Goal: Task Accomplishment & Management: Use online tool/utility

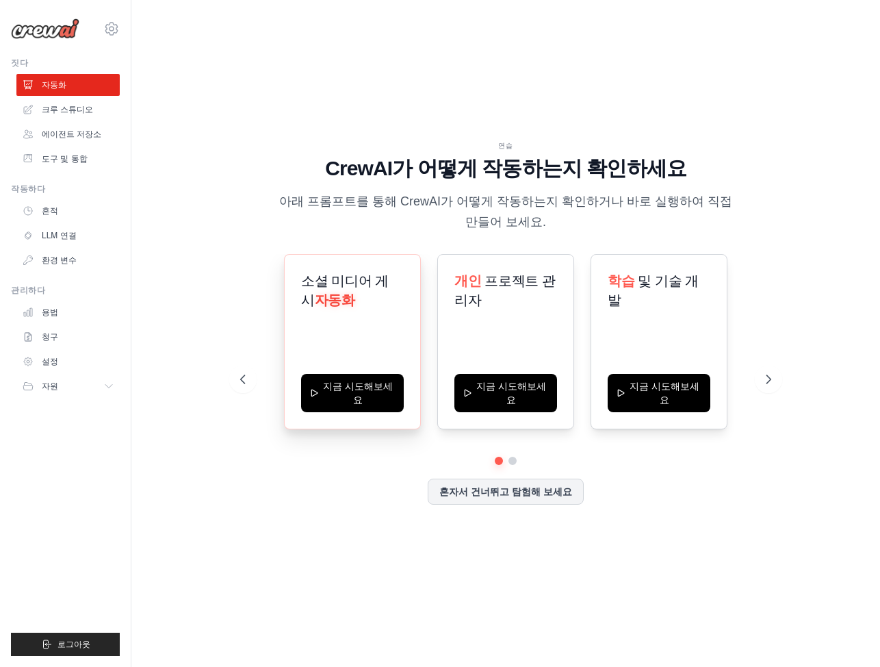
click at [382, 307] on h3 "소셜 미디어 게시 자동화" at bounding box center [352, 290] width 103 height 38
click at [68, 95] on link "자동화" at bounding box center [69, 85] width 103 height 22
click at [66, 116] on link "크루 스튜디오" at bounding box center [69, 110] width 103 height 22
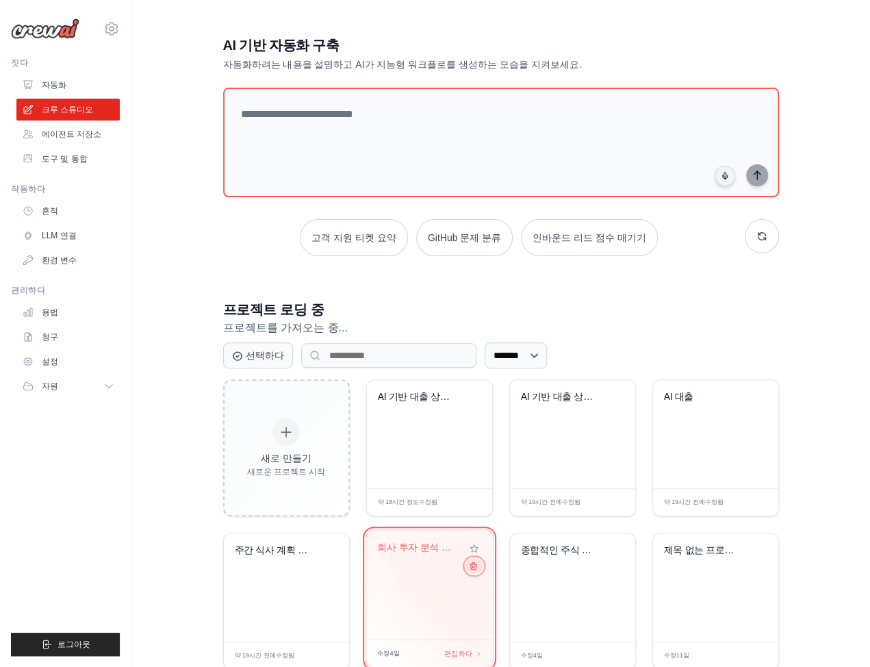
click at [471, 565] on icon at bounding box center [472, 565] width 9 height 9
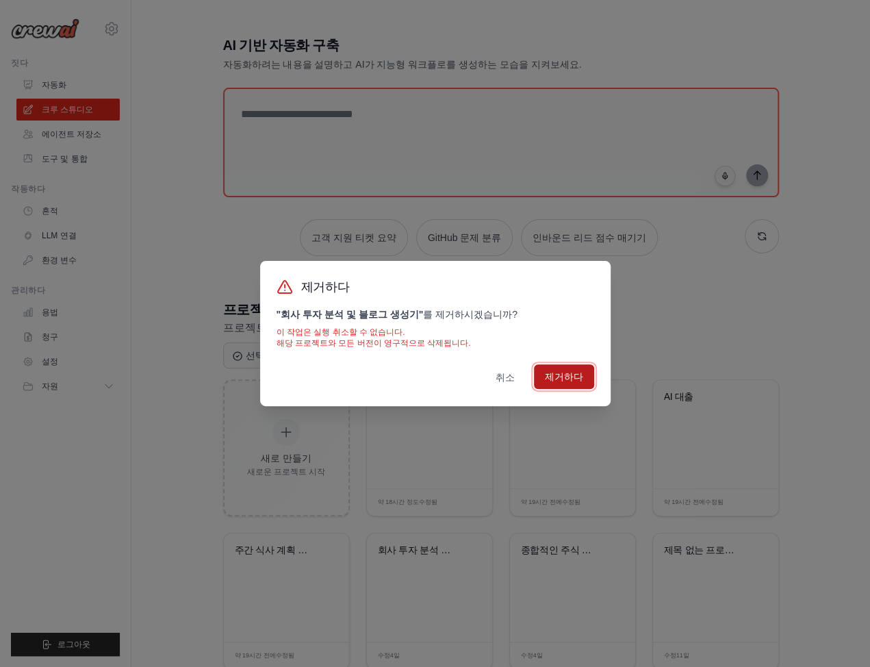
click at [586, 376] on button "제거하다" at bounding box center [564, 376] width 60 height 25
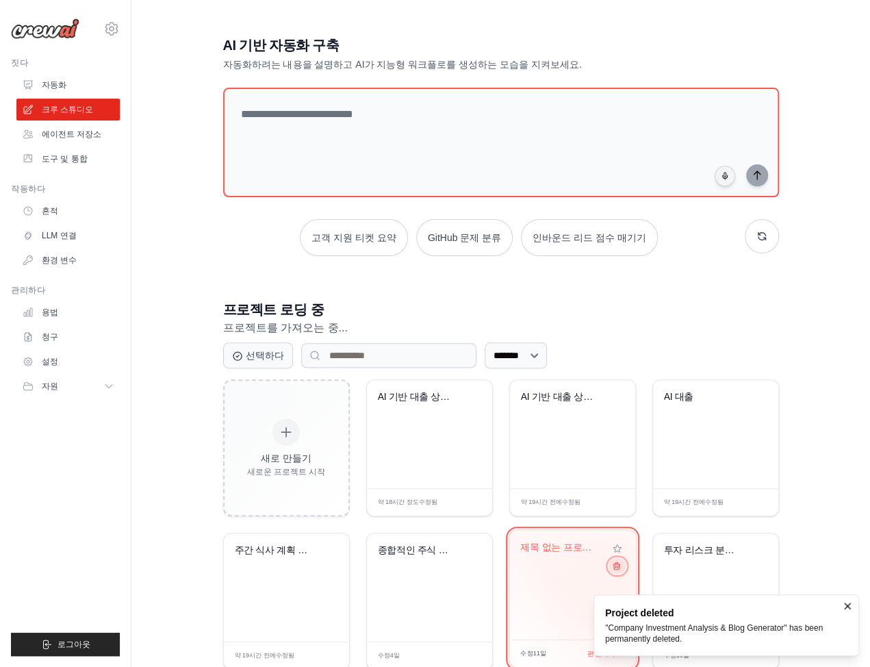
click at [615, 565] on icon at bounding box center [616, 566] width 6 height 7
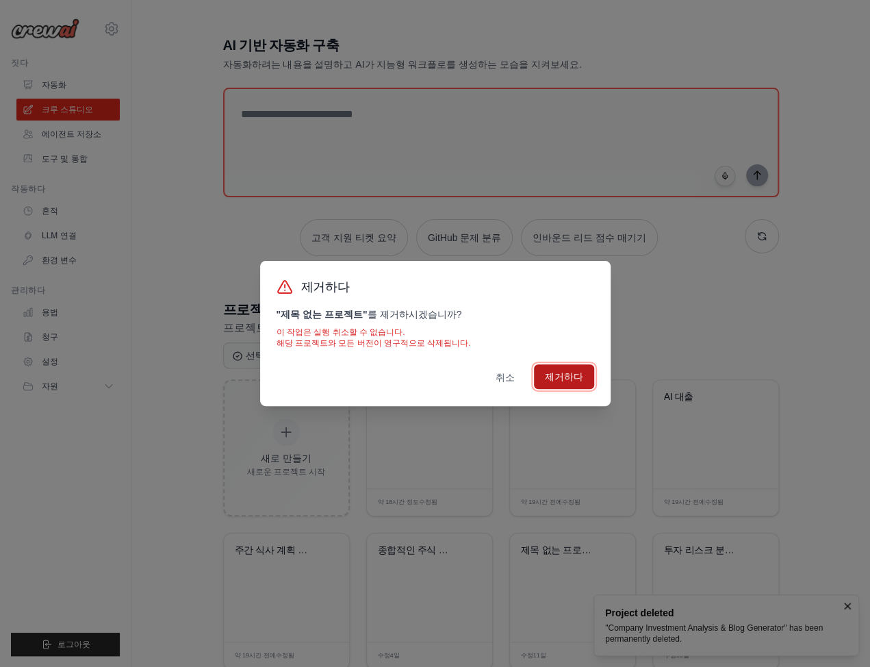
click at [569, 374] on font "제거하다" at bounding box center [564, 376] width 38 height 11
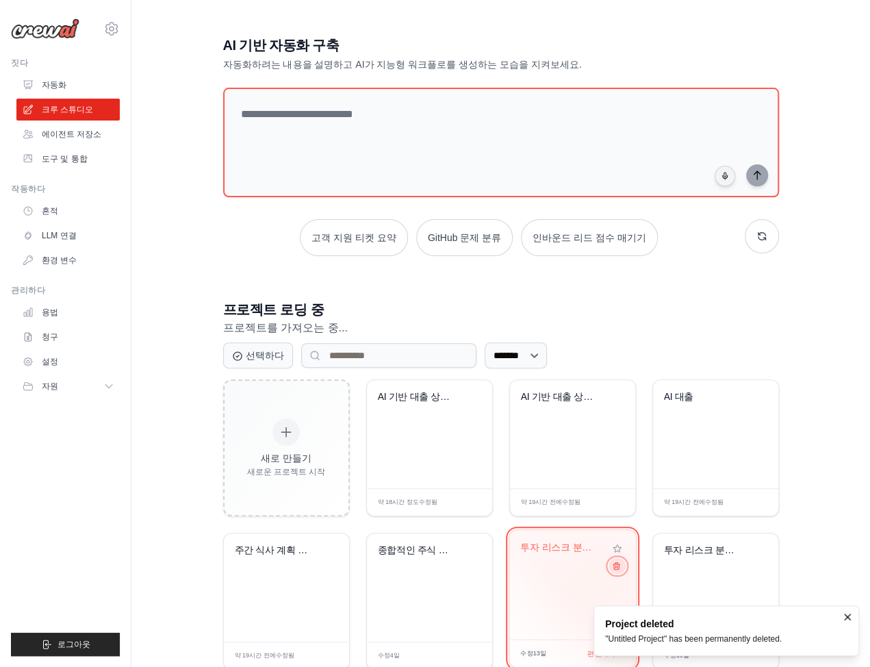
click at [619, 564] on icon at bounding box center [615, 565] width 9 height 9
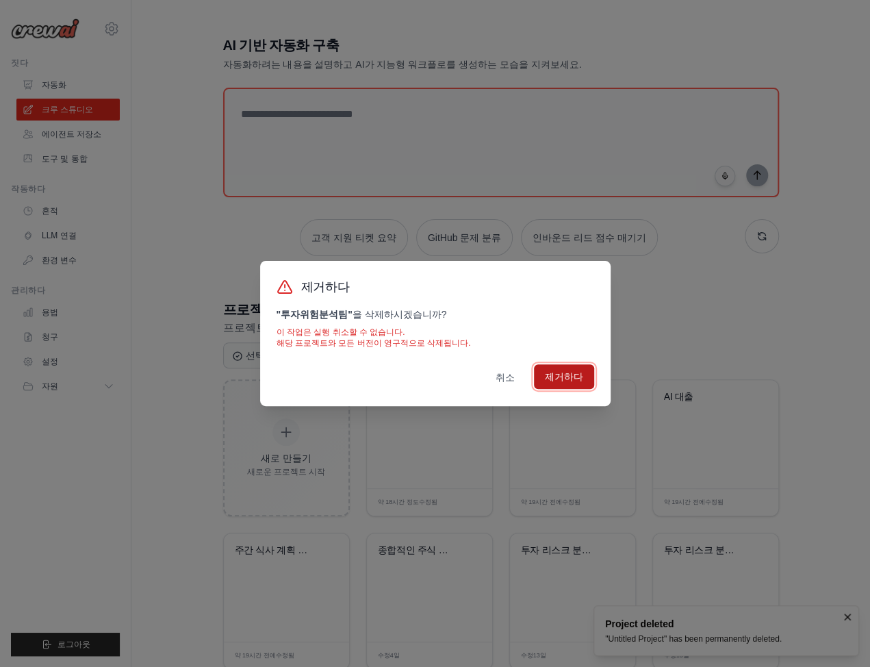
click at [564, 380] on font "제거하다" at bounding box center [564, 376] width 38 height 11
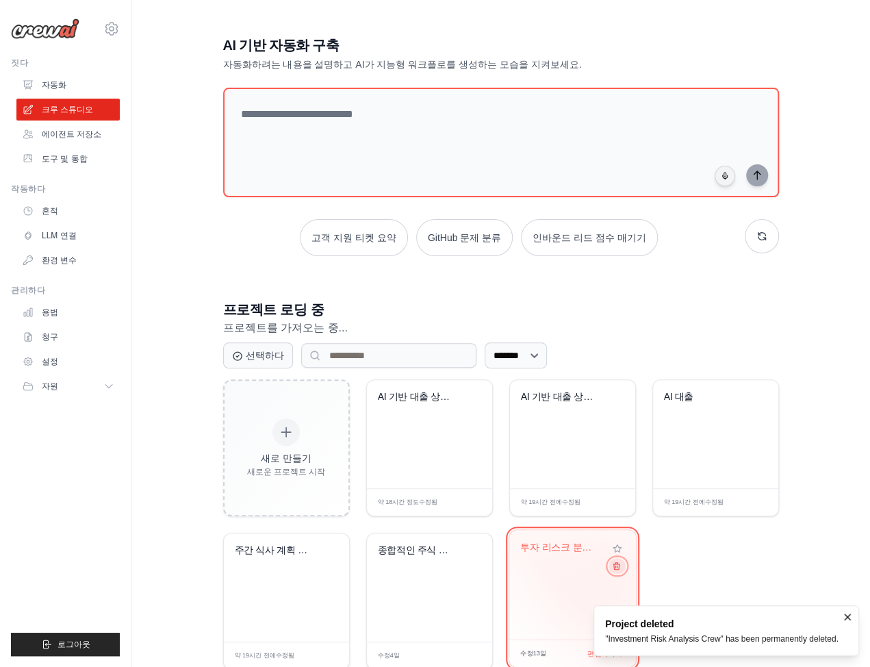
click at [617, 566] on icon at bounding box center [615, 565] width 9 height 9
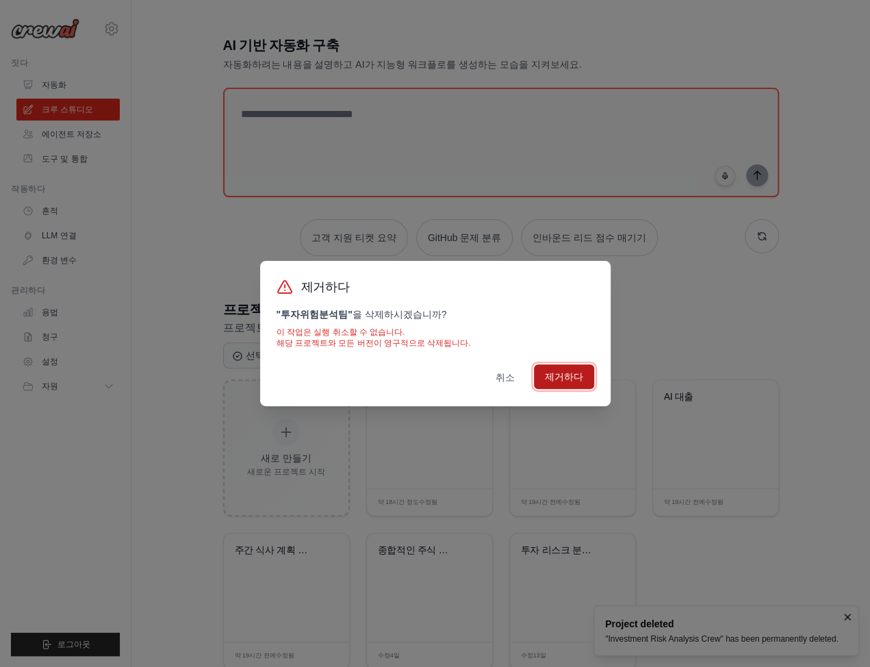
click at [589, 374] on button "제거하다" at bounding box center [564, 376] width 60 height 25
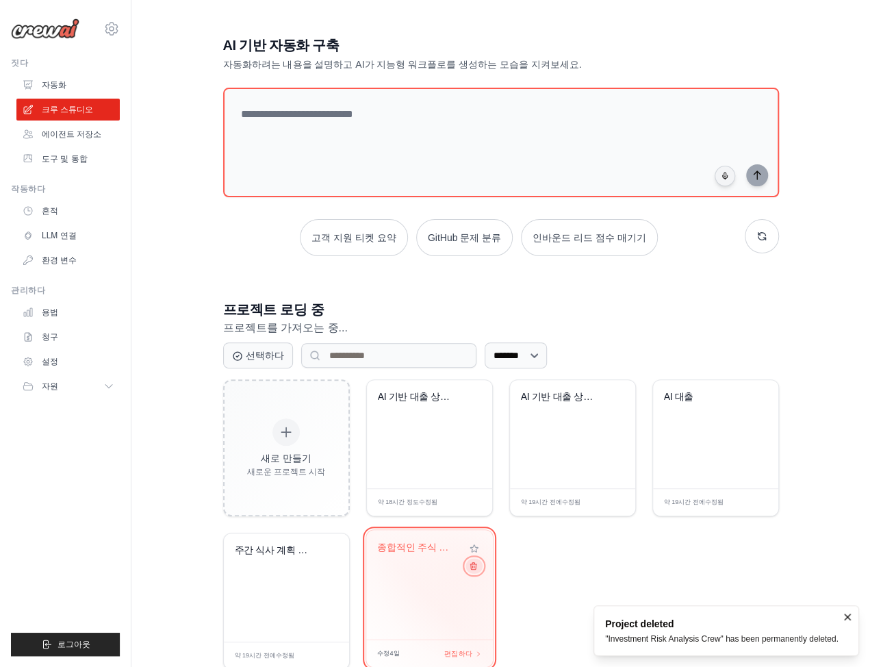
click at [476, 564] on button at bounding box center [473, 565] width 16 height 15
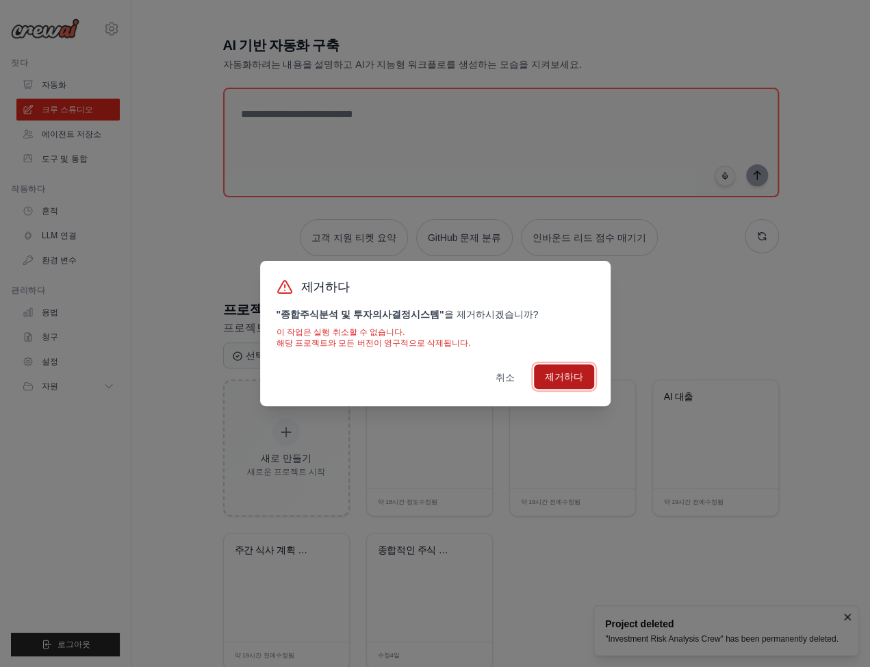
click at [538, 370] on button "제거하다" at bounding box center [564, 376] width 60 height 25
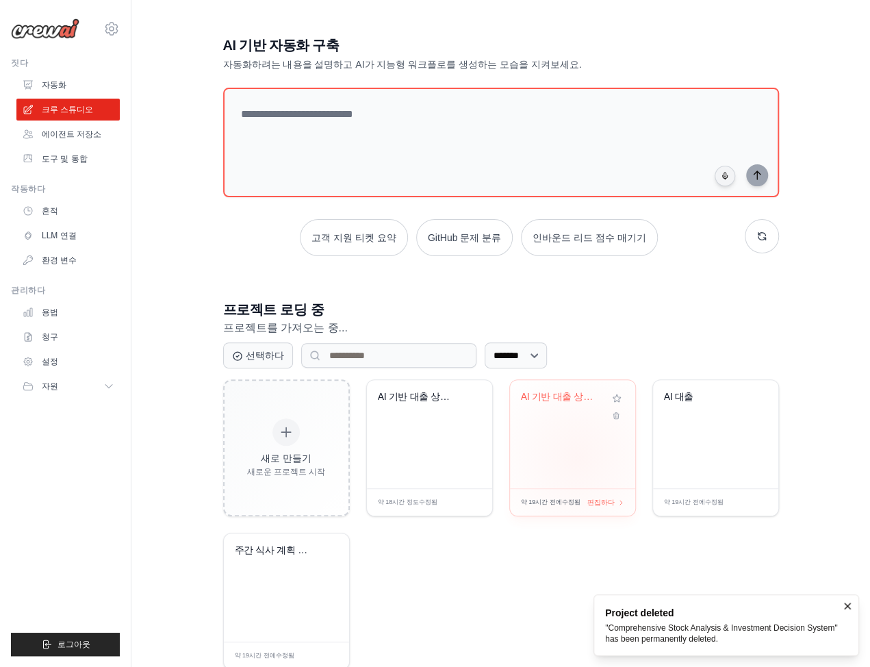
click at [577, 455] on div "AI 기반 대출 상품 계획" at bounding box center [572, 434] width 125 height 108
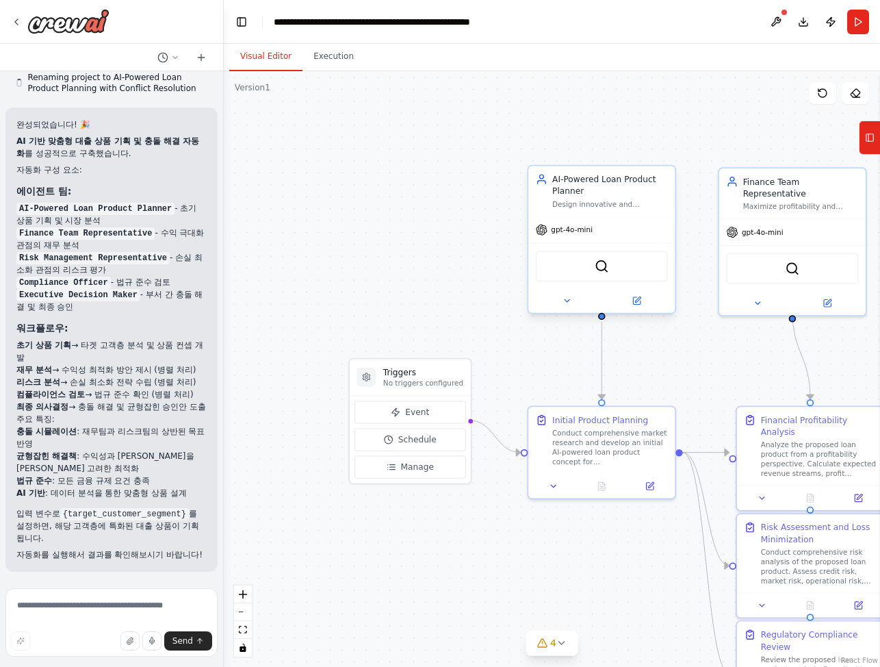
scroll to position [1502, 0]
click at [630, 237] on div "gpt-4o-mini" at bounding box center [601, 230] width 146 height 26
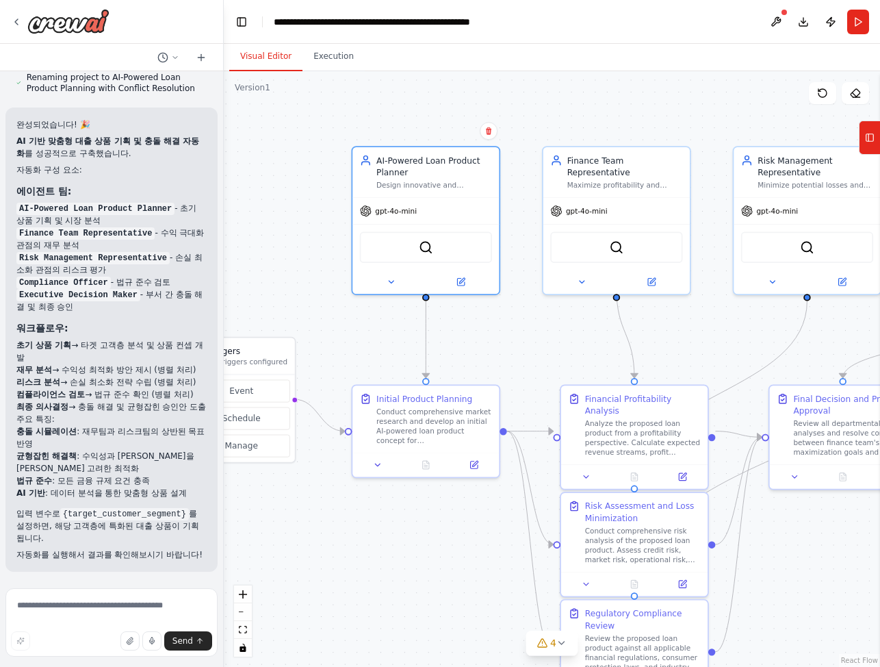
drag, startPoint x: 407, startPoint y: 300, endPoint x: 231, endPoint y: 279, distance: 177.2
click at [231, 279] on div ".deletable-edge-delete-btn { width: 20px; height: 20px; border: 0px solid #ffff…" at bounding box center [552, 368] width 656 height 595
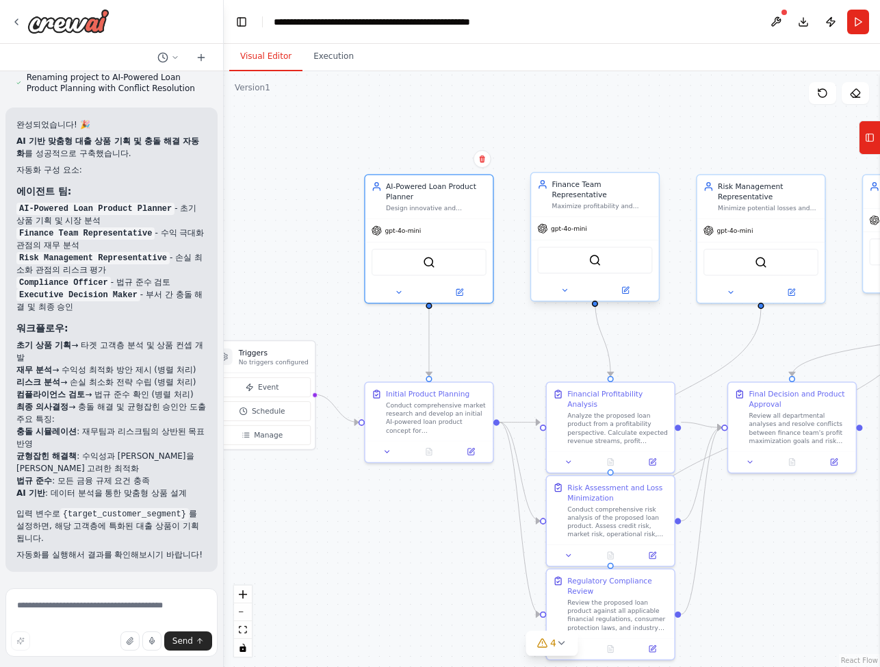
click at [594, 217] on div "gpt-4o-mini" at bounding box center [594, 228] width 127 height 23
click at [571, 284] on button at bounding box center [564, 290] width 59 height 12
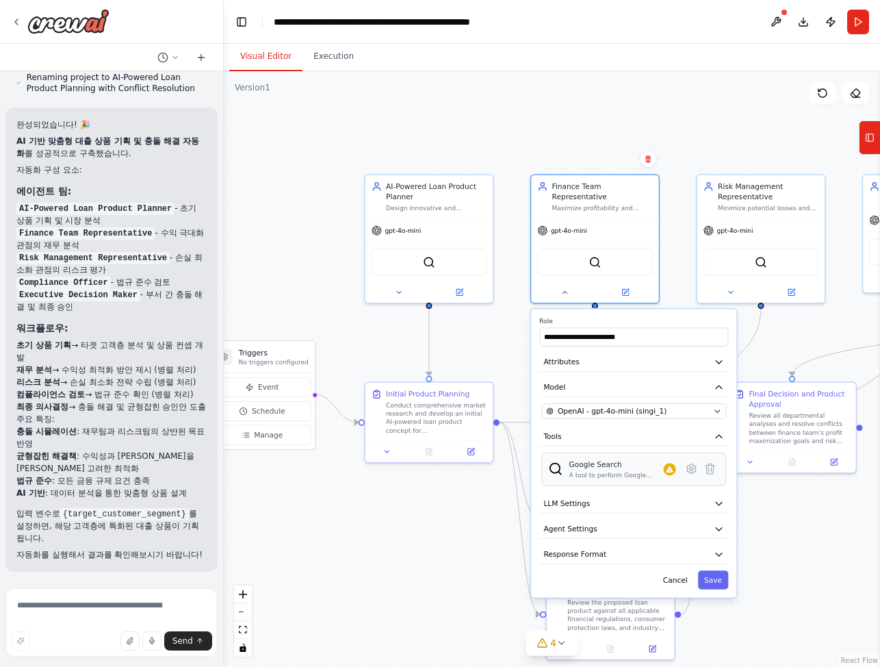
click at [694, 466] on div "Google Search A tool to perform Google search with a search_query." at bounding box center [633, 469] width 171 height 20
click at [695, 464] on icon at bounding box center [691, 469] width 9 height 10
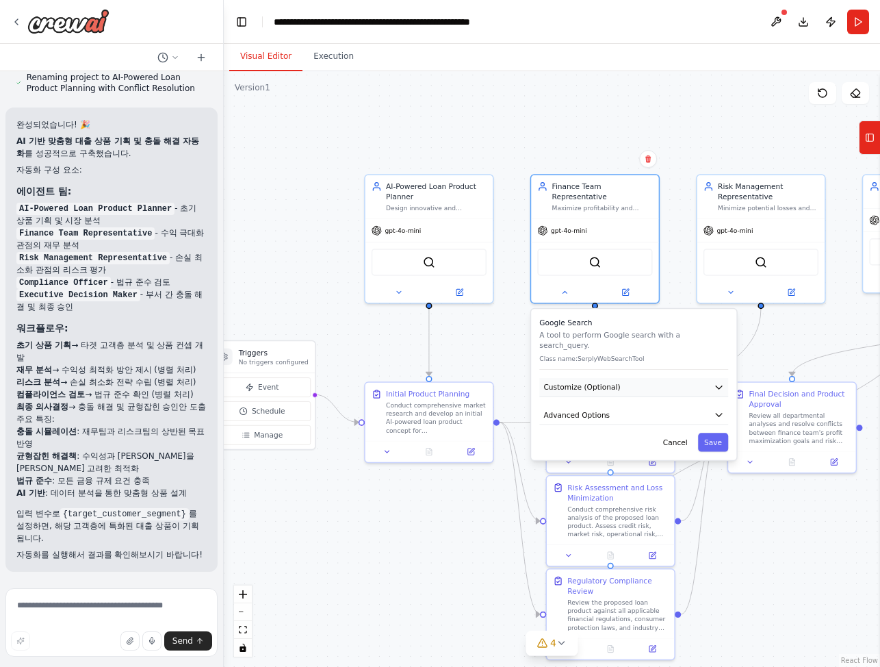
click at [719, 378] on button "Customize (Optional)" at bounding box center [633, 387] width 189 height 19
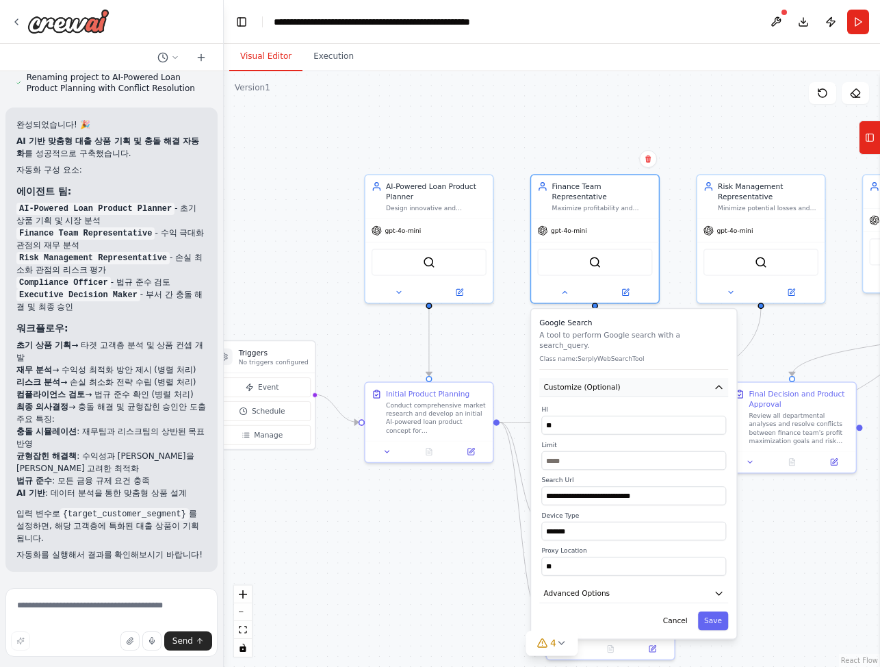
click at [719, 378] on button "Customize (Optional)" at bounding box center [633, 387] width 189 height 19
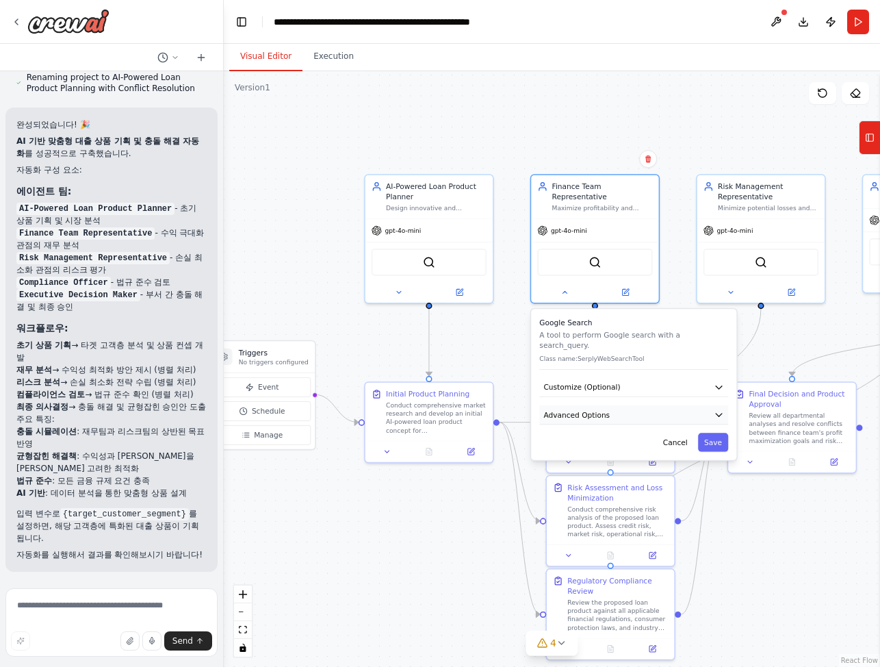
click at [719, 409] on icon "button" at bounding box center [719, 414] width 10 height 10
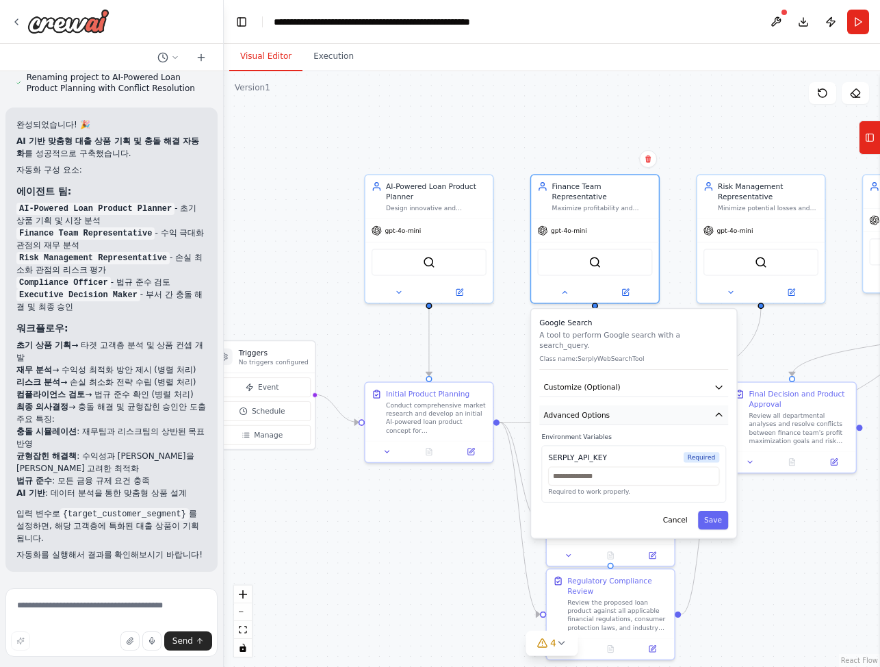
click at [720, 413] on icon "button" at bounding box center [719, 414] width 6 height 3
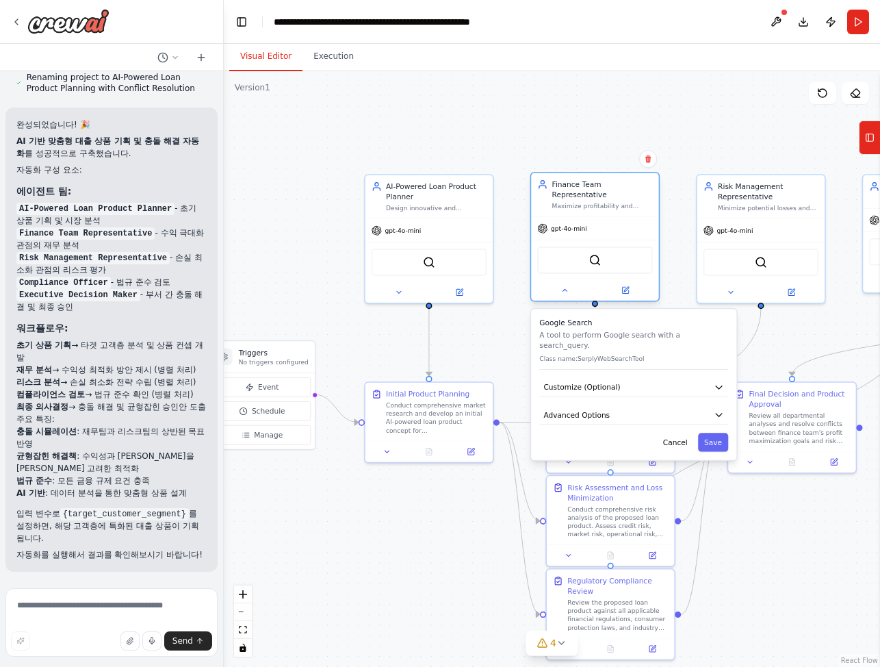
click at [565, 291] on div "**********" at bounding box center [594, 238] width 129 height 129
click at [676, 433] on button "Cancel" at bounding box center [675, 442] width 37 height 18
click at [682, 433] on button "Cancel" at bounding box center [675, 442] width 37 height 18
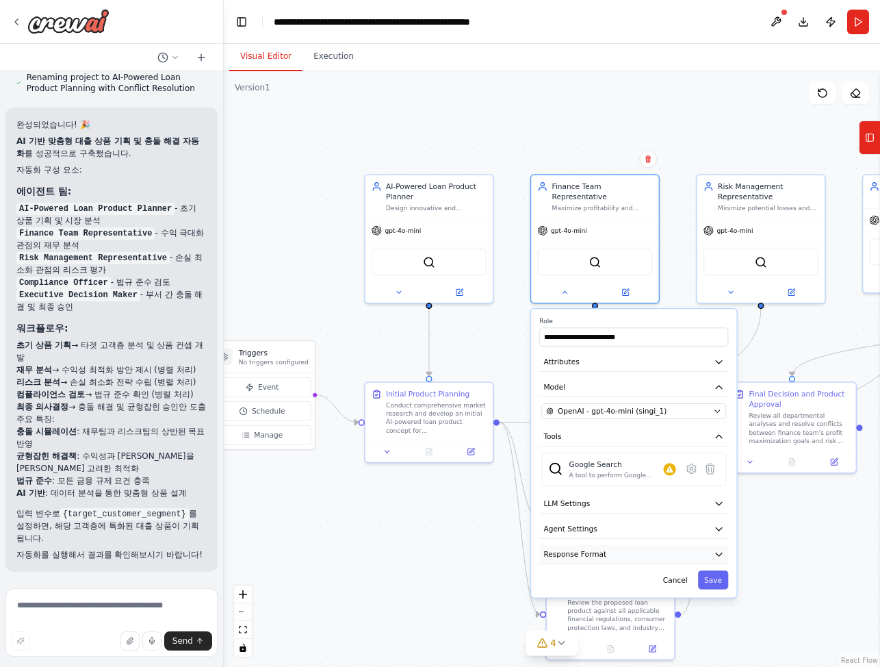
click at [630, 550] on button "Response Format" at bounding box center [633, 554] width 189 height 19
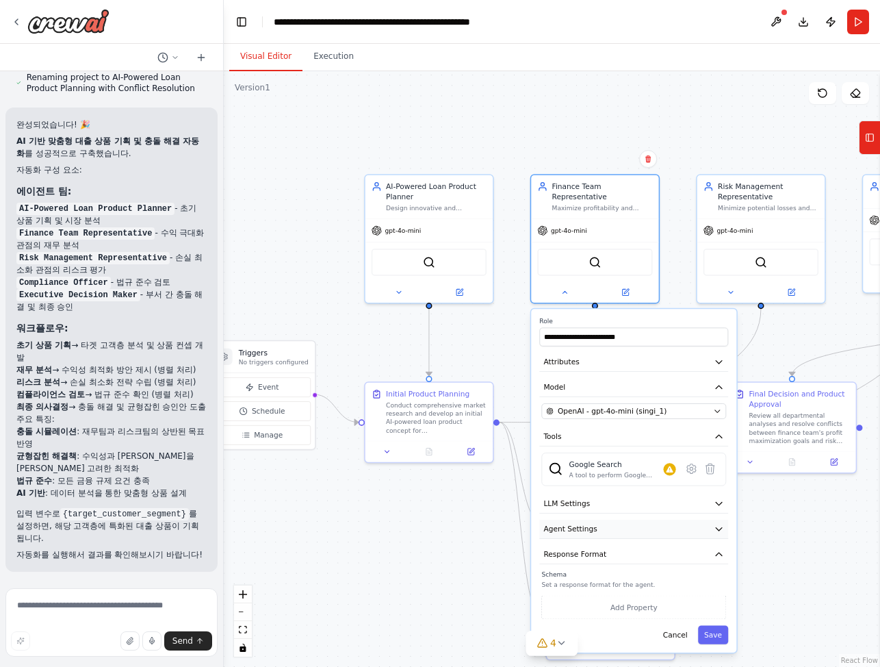
click at [647, 524] on button "Agent Settings" at bounding box center [633, 528] width 189 height 19
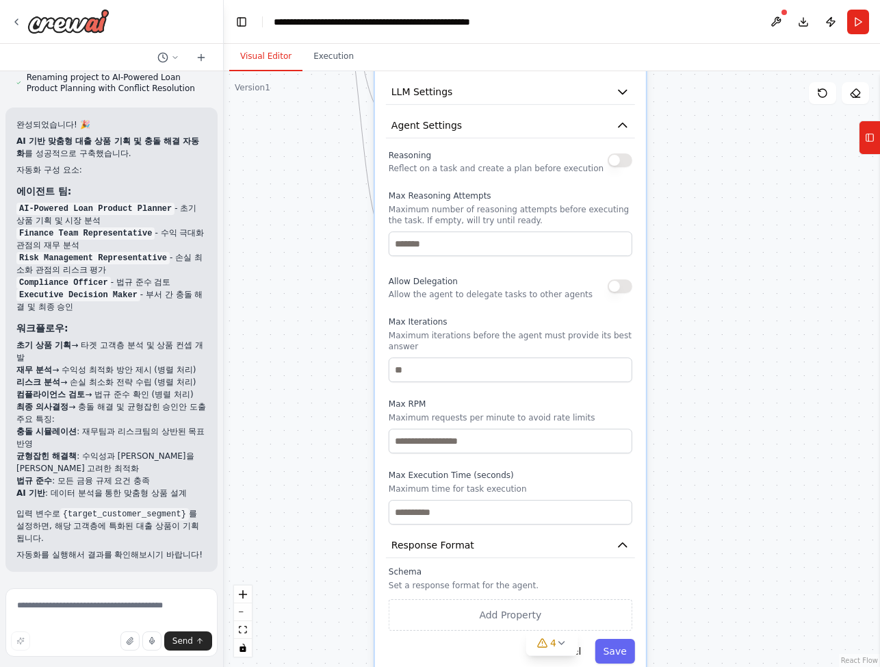
drag, startPoint x: 788, startPoint y: 553, endPoint x: 737, endPoint y: 175, distance: 381.9
click at [737, 175] on div ".deletable-edge-delete-btn { width: 20px; height: 20px; border: 0px solid #ffff…" at bounding box center [552, 368] width 656 height 595
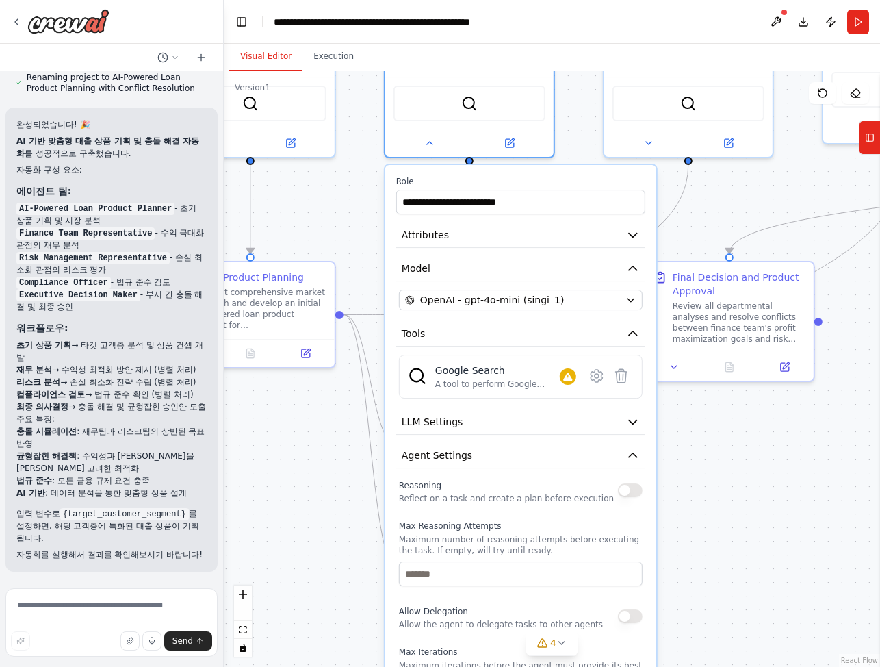
drag, startPoint x: 732, startPoint y: 166, endPoint x: 743, endPoint y: 496, distance: 330.0
click at [743, 496] on div ".deletable-edge-delete-btn { width: 20px; height: 20px; border: 0px solid #ffff…" at bounding box center [552, 368] width 656 height 595
click at [623, 415] on button "LLM Settings" at bounding box center [520, 421] width 249 height 25
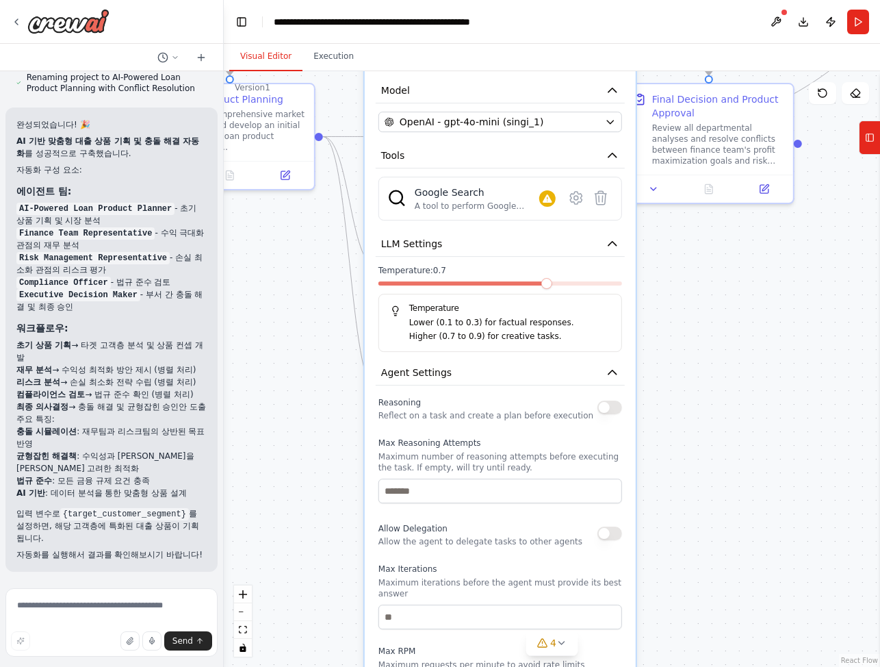
drag, startPoint x: 704, startPoint y: 532, endPoint x: 686, endPoint y: 344, distance: 189.1
click at [686, 344] on div ".deletable-edge-delete-btn { width: 20px; height: 20px; border: 0px solid #ffff…" at bounding box center [552, 368] width 656 height 595
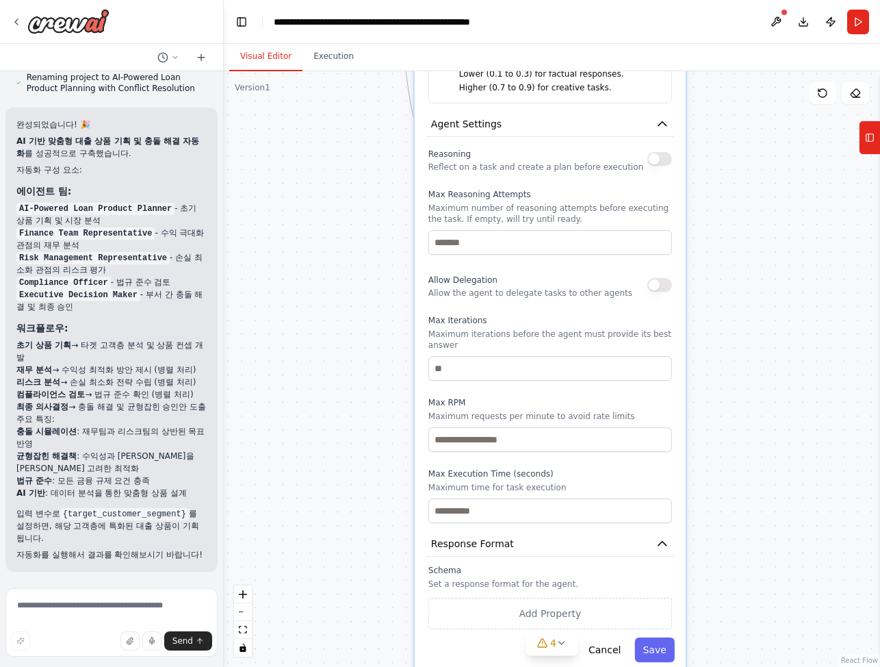
drag, startPoint x: 706, startPoint y: 557, endPoint x: 754, endPoint y: 318, distance: 244.3
click at [754, 318] on div ".deletable-edge-delete-btn { width: 20px; height: 20px; border: 0px solid #ffff…" at bounding box center [552, 368] width 656 height 595
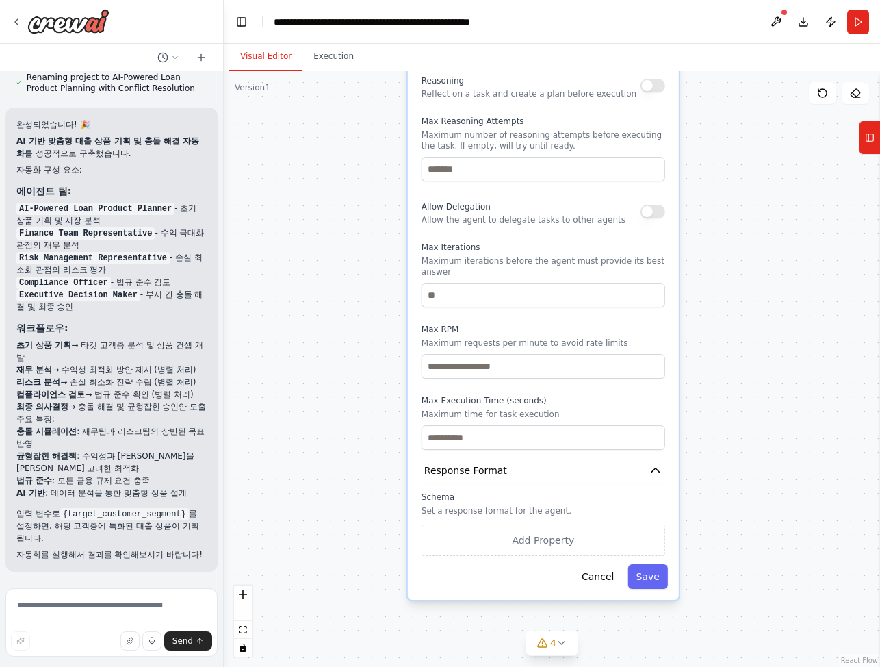
drag, startPoint x: 762, startPoint y: 328, endPoint x: 757, endPoint y: 238, distance: 89.8
click at [757, 238] on div ".deletable-edge-delete-btn { width: 20px; height: 20px; border: 0px solid #ffff…" at bounding box center [552, 368] width 656 height 595
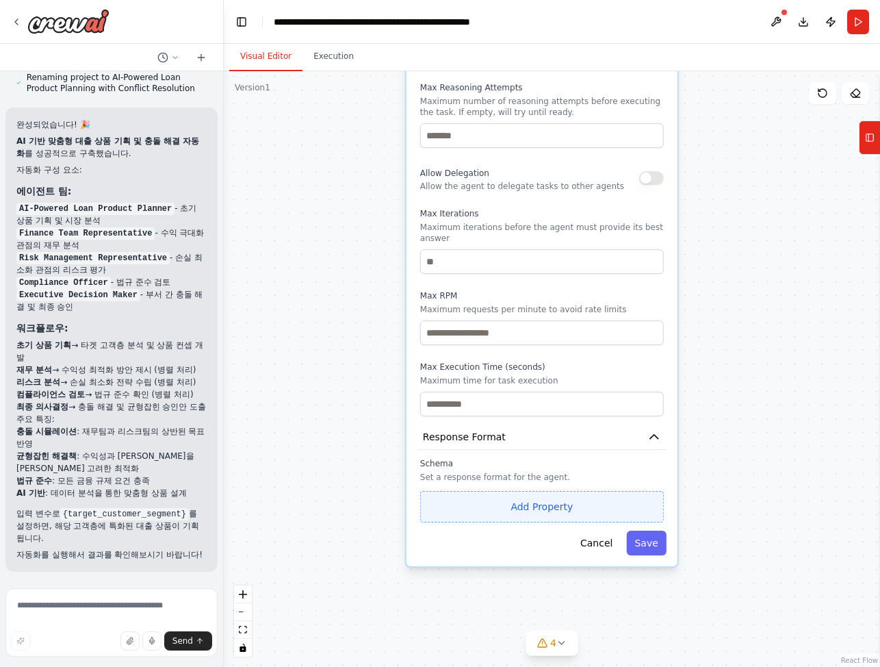
click at [556, 495] on button "Add Property" at bounding box center [542, 506] width 244 height 31
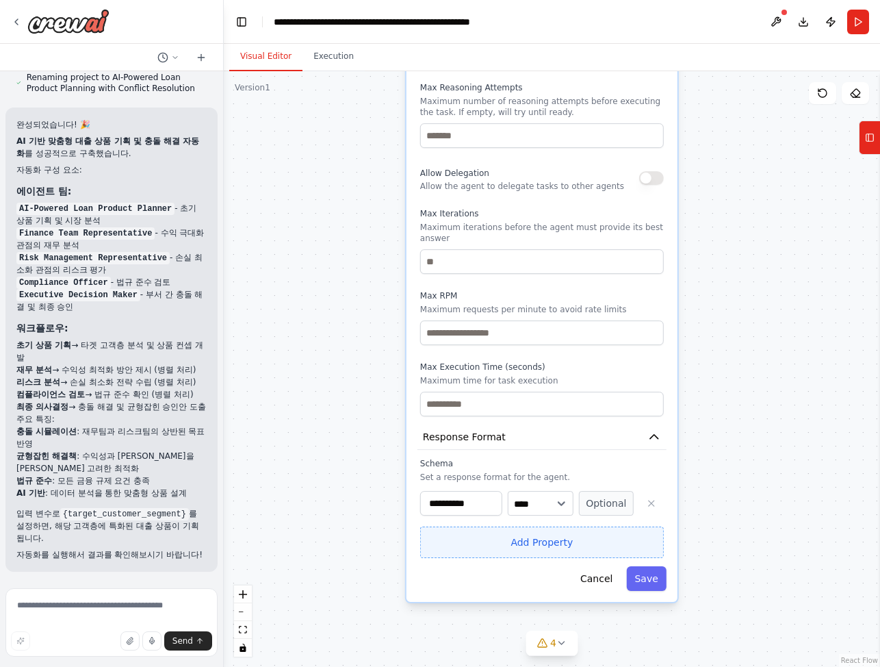
click at [554, 534] on button "Add Property" at bounding box center [542, 541] width 244 height 31
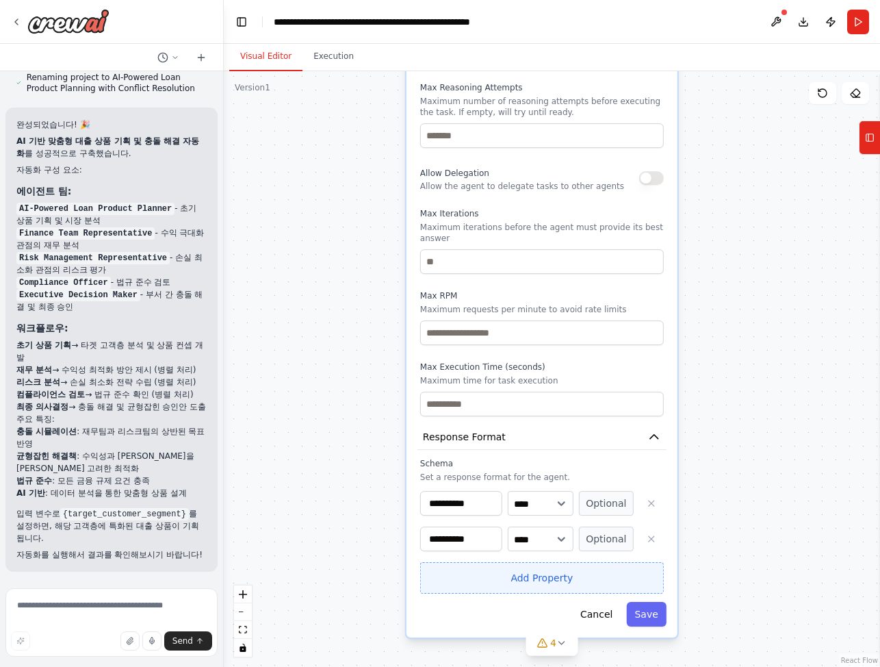
click at [537, 563] on button "Add Property" at bounding box center [542, 577] width 244 height 31
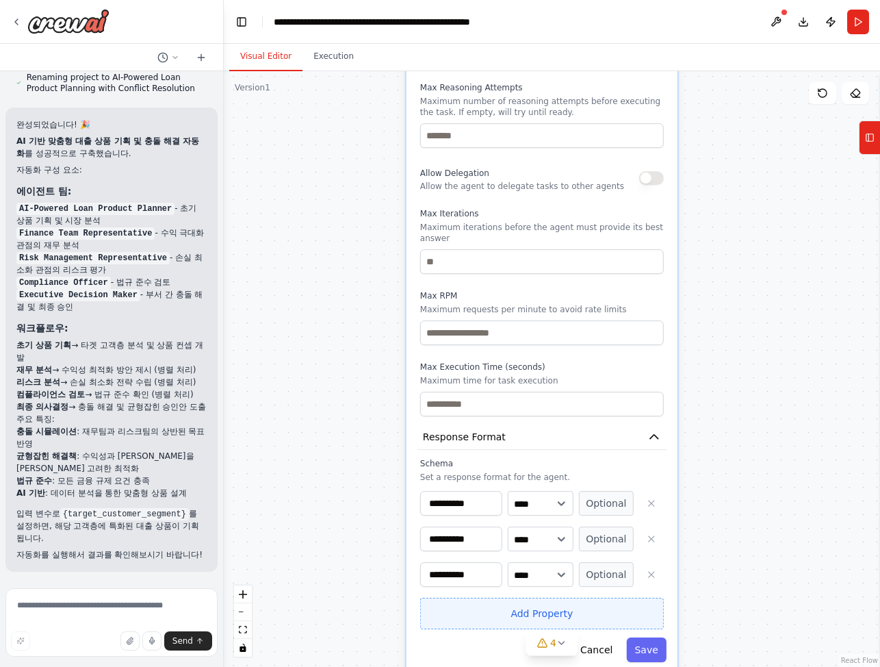
click at [533, 597] on button "Add Property" at bounding box center [542, 612] width 244 height 31
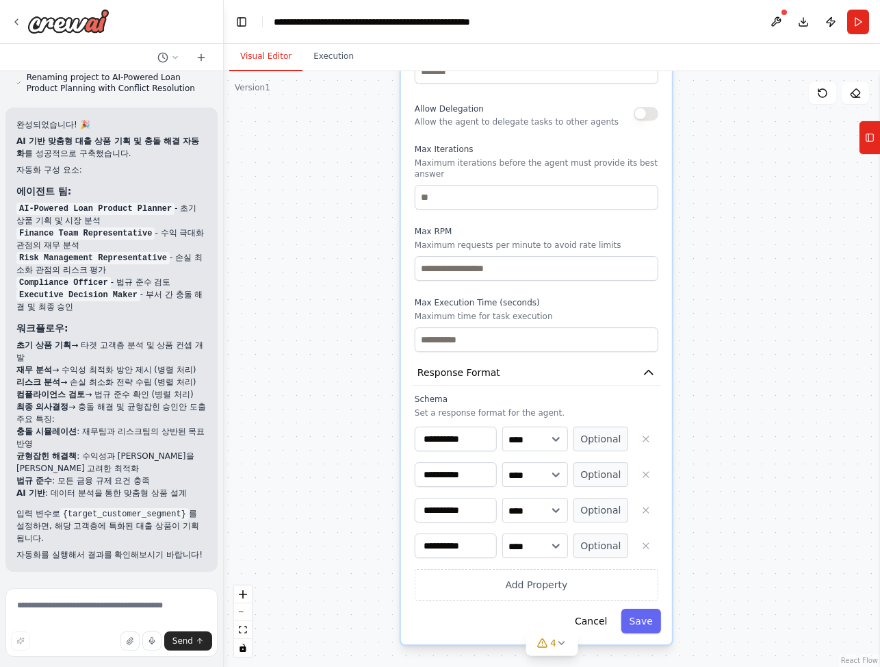
drag, startPoint x: 754, startPoint y: 513, endPoint x: 749, endPoint y: 447, distance: 65.9
click at [749, 447] on div ".deletable-edge-delete-btn { width: 20px; height: 20px; border: 0px solid #ffff…" at bounding box center [552, 368] width 656 height 595
click at [641, 362] on button "Response Format" at bounding box center [536, 371] width 249 height 25
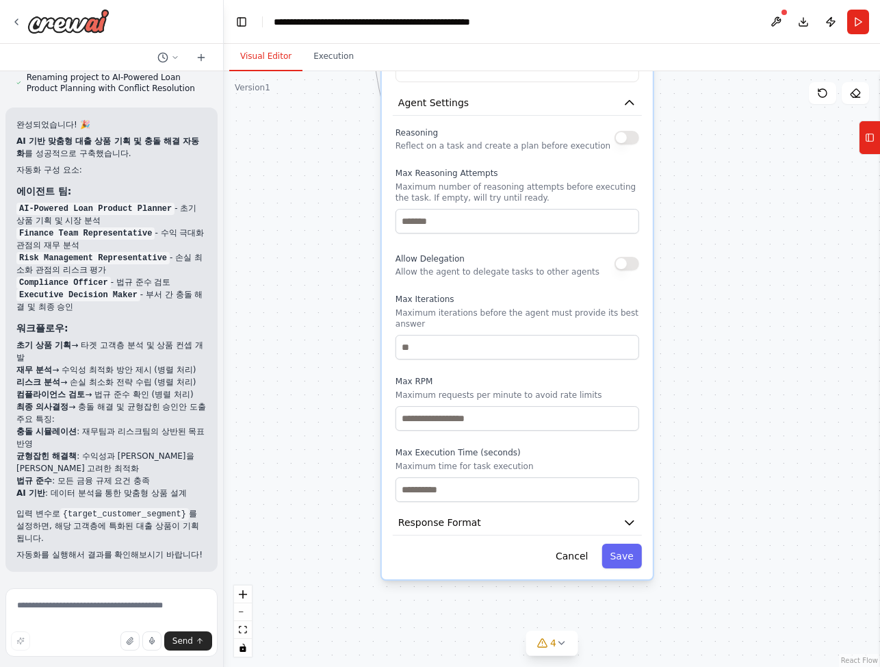
drag, startPoint x: 820, startPoint y: 305, endPoint x: 801, endPoint y: 435, distance: 132.1
click at [801, 438] on div ".deletable-edge-delete-btn { width: 20px; height: 20px; border: 0px solid #ffff…" at bounding box center [552, 368] width 656 height 595
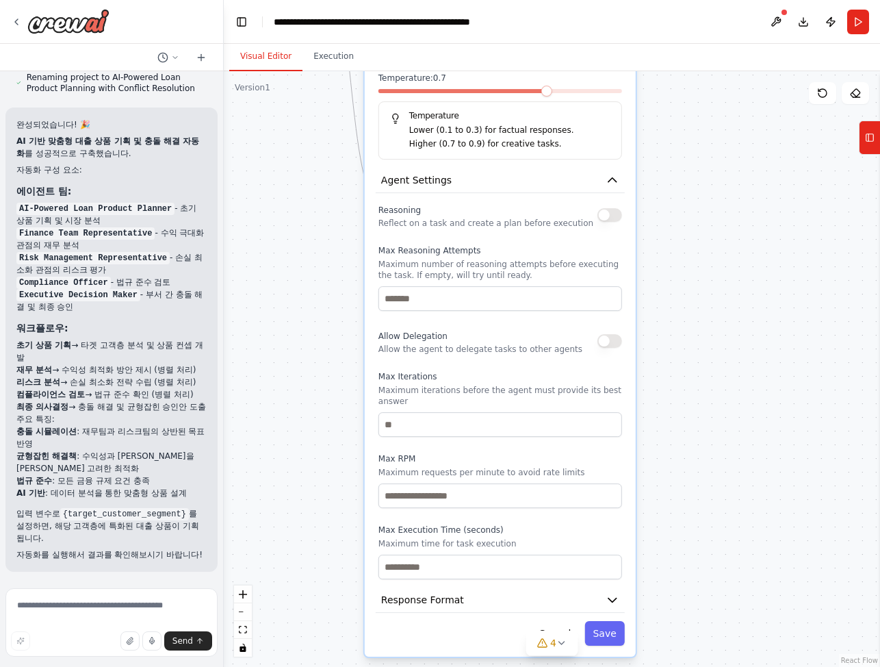
drag, startPoint x: 772, startPoint y: 362, endPoint x: 764, endPoint y: 465, distance: 103.7
click at [762, 462] on div ".deletable-edge-delete-btn { width: 20px; height: 20px; border: 0px solid #ffff…" at bounding box center [552, 368] width 656 height 595
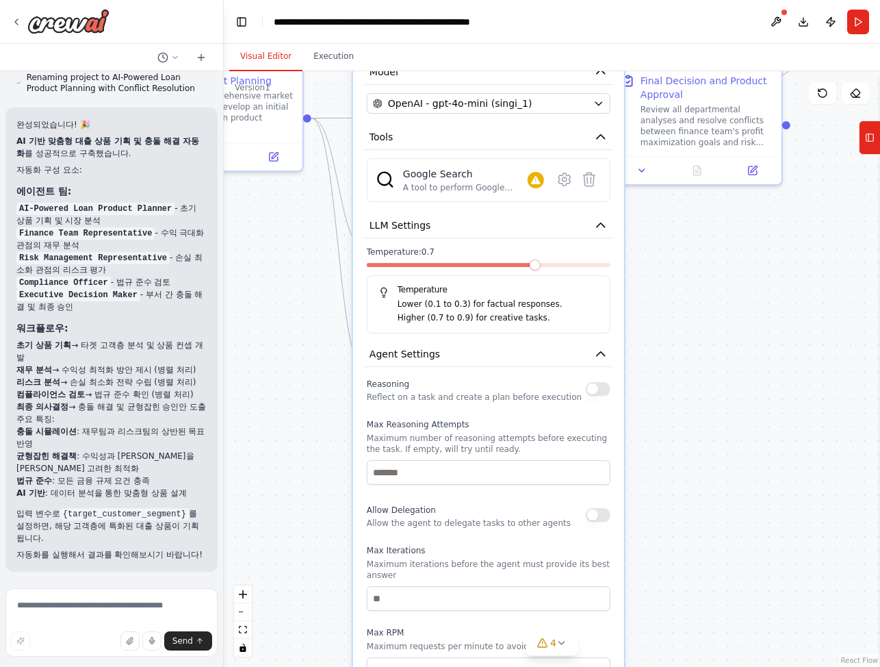
drag, startPoint x: 764, startPoint y: 281, endPoint x: 756, endPoint y: 396, distance: 114.5
click at [756, 396] on div ".deletable-edge-delete-btn { width: 20px; height: 20px; border: 0px solid #ffff…" at bounding box center [552, 368] width 656 height 595
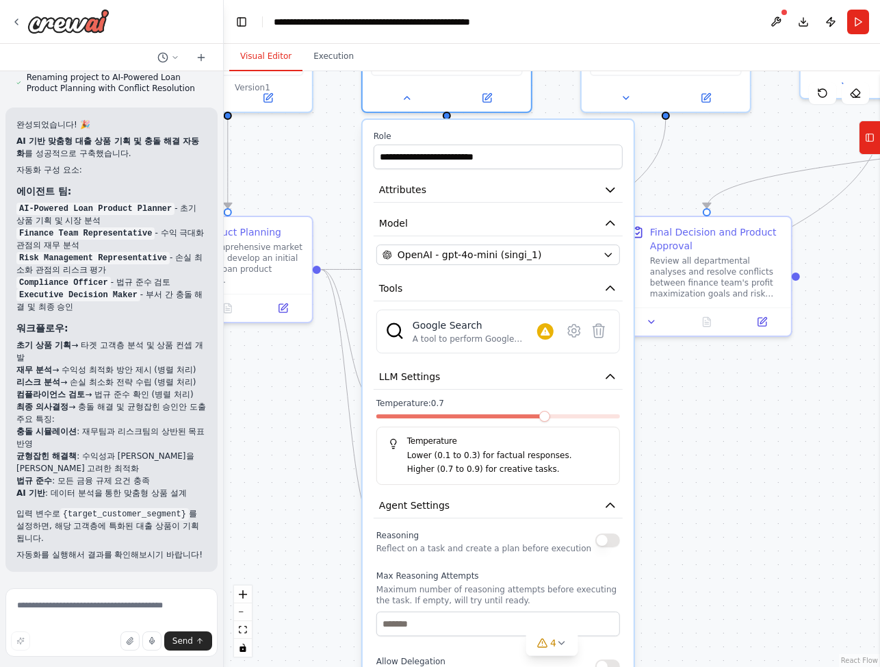
drag, startPoint x: 702, startPoint y: 274, endPoint x: 711, endPoint y: 428, distance: 153.6
click at [711, 428] on div ".deletable-edge-delete-btn { width: 20px; height: 20px; border: 0px solid #ffff…" at bounding box center [552, 368] width 656 height 595
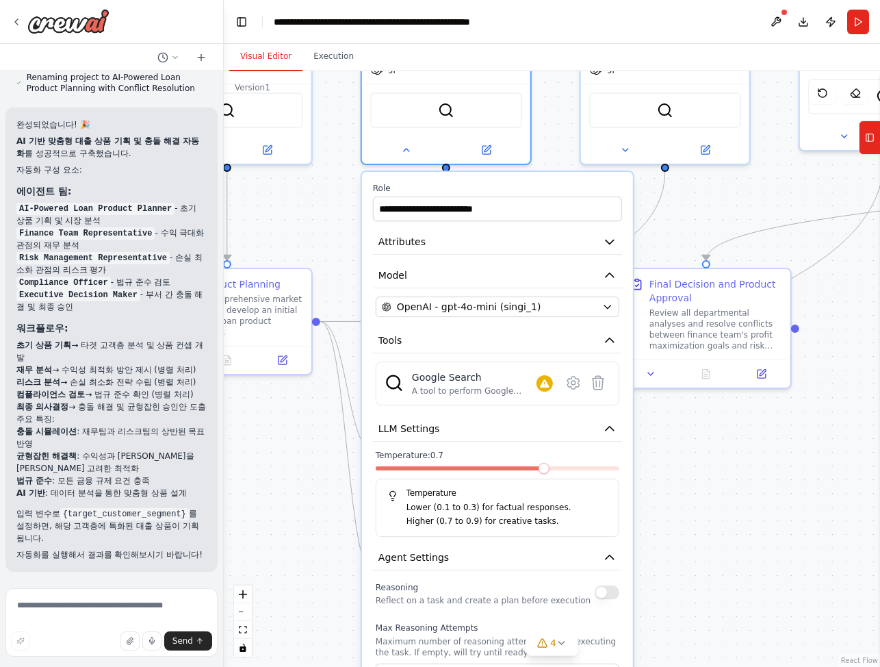
drag, startPoint x: 665, startPoint y: 408, endPoint x: 669, endPoint y: 435, distance: 27.6
click at [669, 435] on div ".deletable-edge-delete-btn { width: 20px; height: 20px; border: 0px solid #ffff…" at bounding box center [552, 368] width 656 height 595
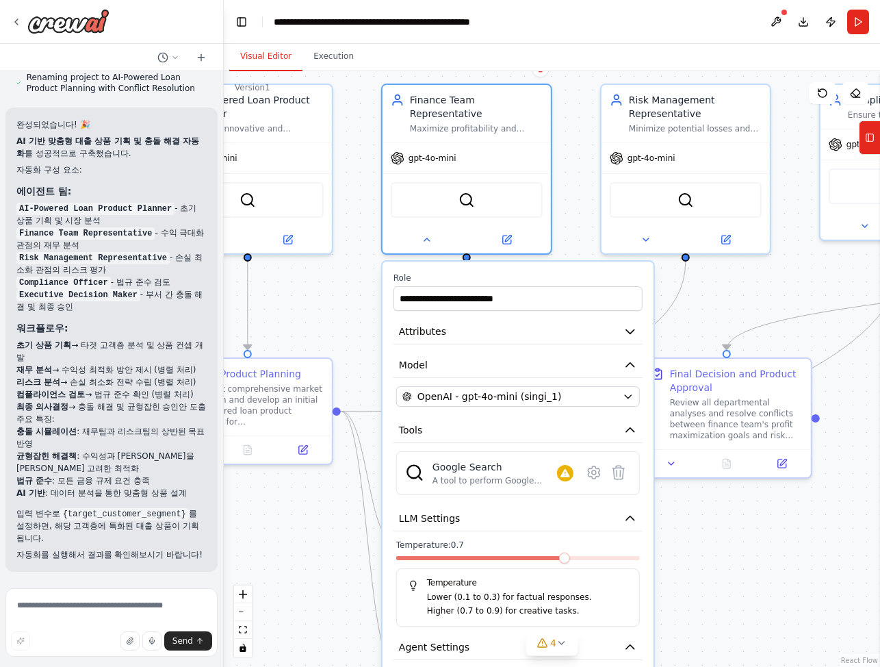
drag, startPoint x: 683, startPoint y: 498, endPoint x: 687, endPoint y: 513, distance: 15.6
click at [687, 513] on div ".deletable-edge-delete-btn { width: 20px; height: 20px; border: 0px solid #ffff…" at bounding box center [552, 368] width 656 height 595
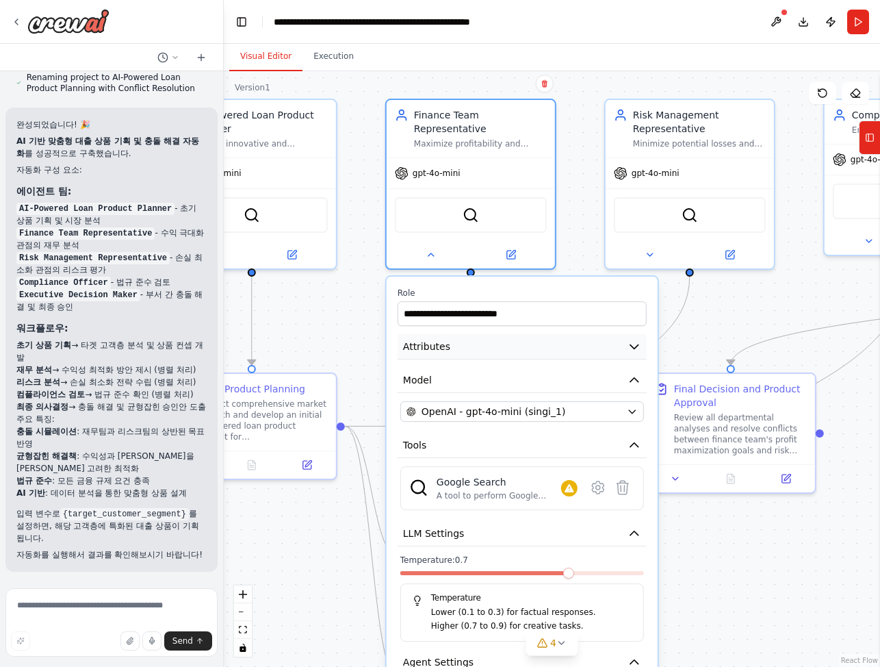
click at [565, 342] on button "Attributes" at bounding box center [522, 346] width 249 height 25
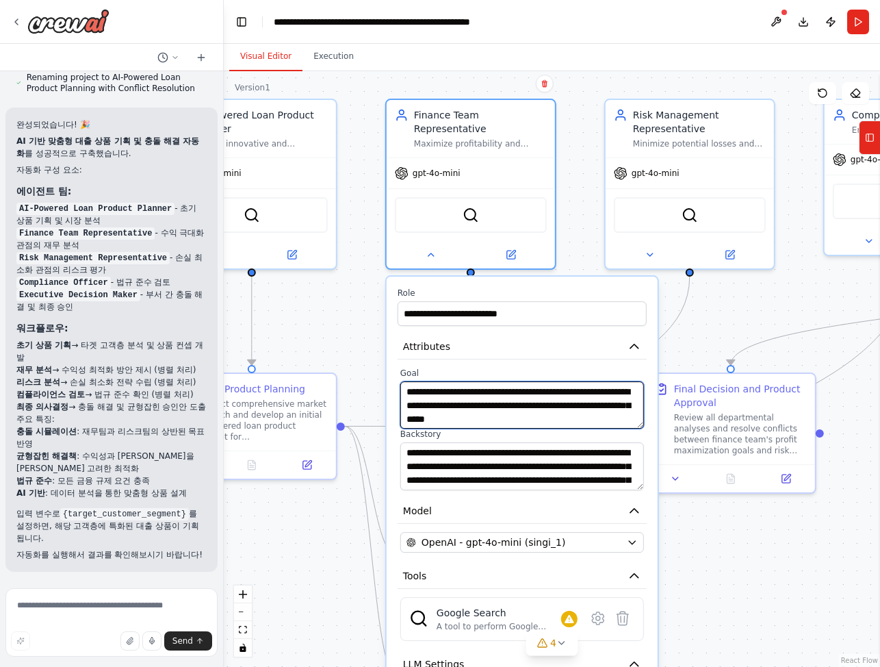
drag, startPoint x: 609, startPoint y: 391, endPoint x: 580, endPoint y: 385, distance: 29.5
click at [582, 415] on div "**********" at bounding box center [522, 429] width 249 height 123
click at [591, 339] on button "Attributes" at bounding box center [522, 346] width 249 height 25
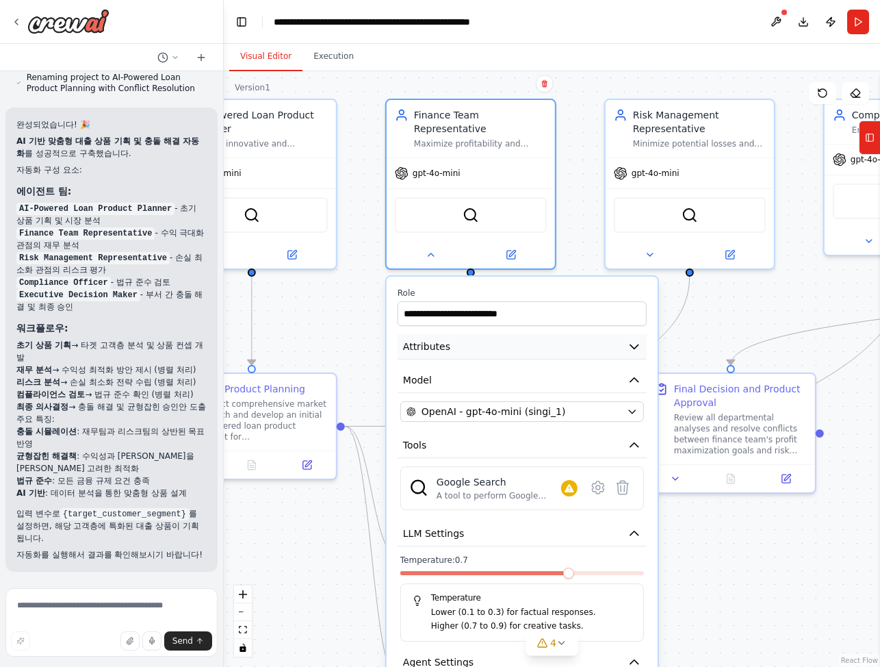
click at [593, 340] on button "Attributes" at bounding box center [522, 346] width 249 height 25
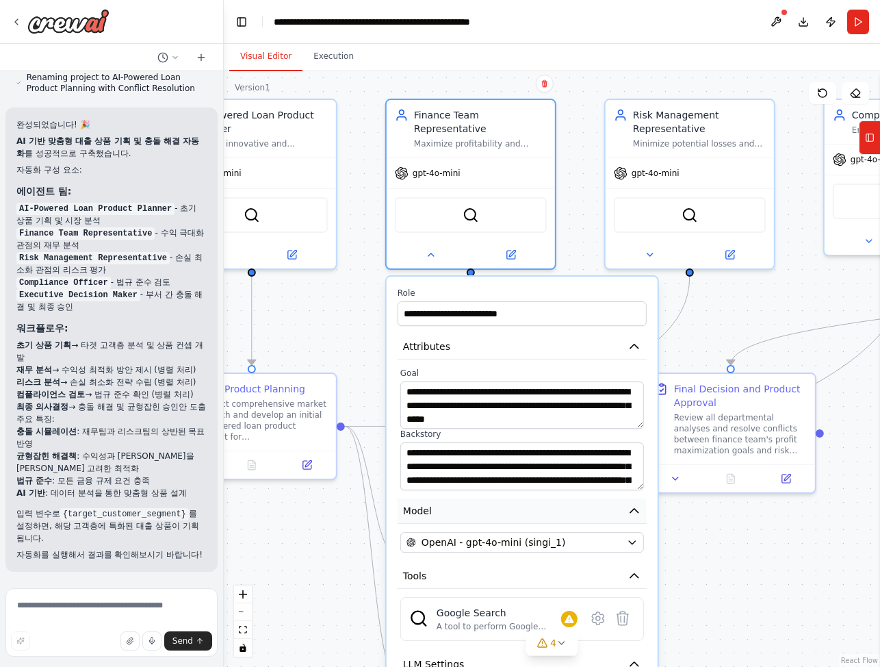
click at [613, 498] on button "Model" at bounding box center [522, 510] width 249 height 25
click at [613, 503] on button "Model" at bounding box center [522, 510] width 249 height 25
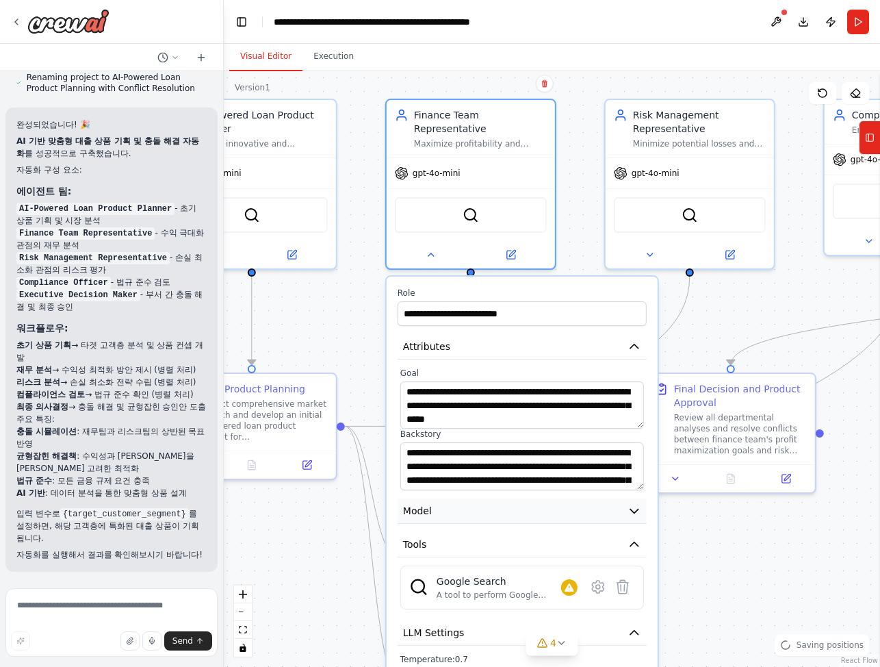
click at [615, 502] on button "Model" at bounding box center [522, 510] width 249 height 25
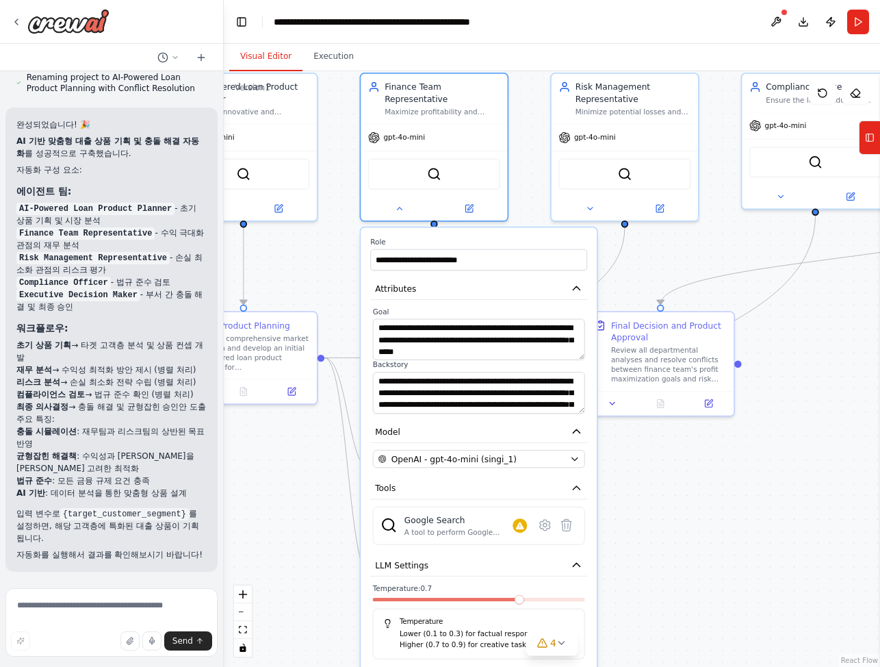
drag, startPoint x: 768, startPoint y: 582, endPoint x: 715, endPoint y: 509, distance: 90.8
click at [715, 509] on div ".deletable-edge-delete-btn { width: 20px; height: 20px; border: 0px solid #ffff…" at bounding box center [552, 368] width 656 height 595
click at [719, 511] on div ".deletable-edge-delete-btn { width: 20px; height: 20px; border: 0px solid #ffff…" at bounding box center [552, 368] width 656 height 595
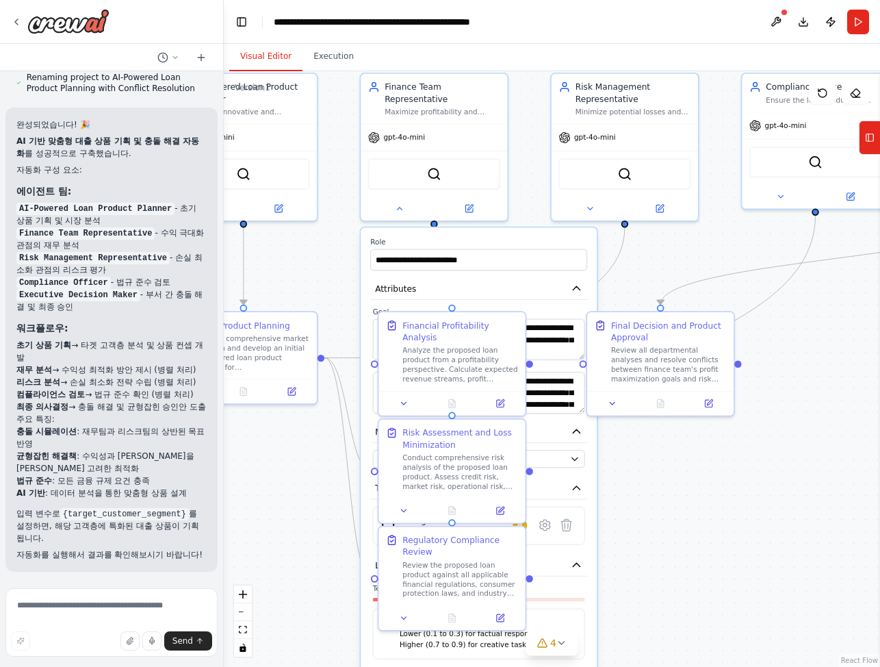
click at [730, 532] on div ".deletable-edge-delete-btn { width: 20px; height: 20px; border: 0px solid #ffff…" at bounding box center [552, 368] width 656 height 595
click at [406, 207] on div "Finance Team Representative Maximize profitability and revenue from the loan pr…" at bounding box center [434, 144] width 149 height 149
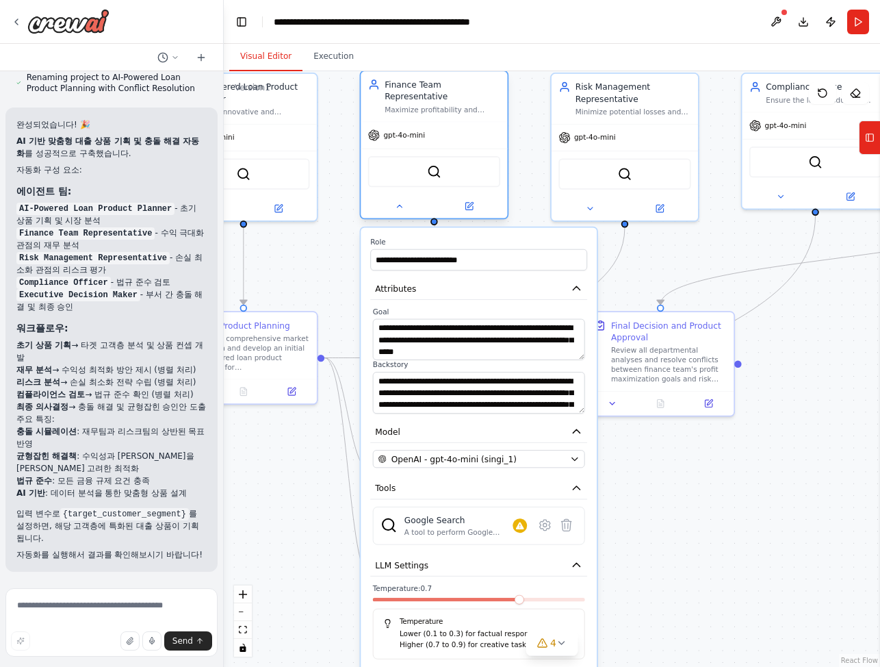
click at [406, 202] on div at bounding box center [434, 206] width 146 height 24
click at [389, 199] on button at bounding box center [398, 206] width 67 height 14
click at [412, 203] on div at bounding box center [434, 206] width 146 height 24
click at [403, 201] on icon at bounding box center [400, 206] width 10 height 10
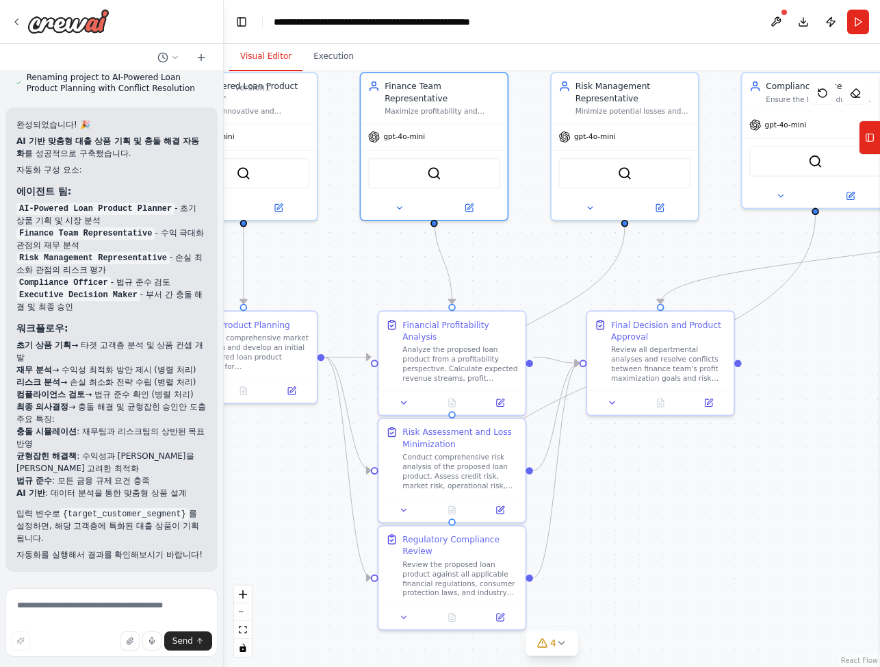
click at [741, 536] on div ".deletable-edge-delete-btn { width: 20px; height: 20px; border: 0px solid #ffff…" at bounding box center [552, 368] width 656 height 595
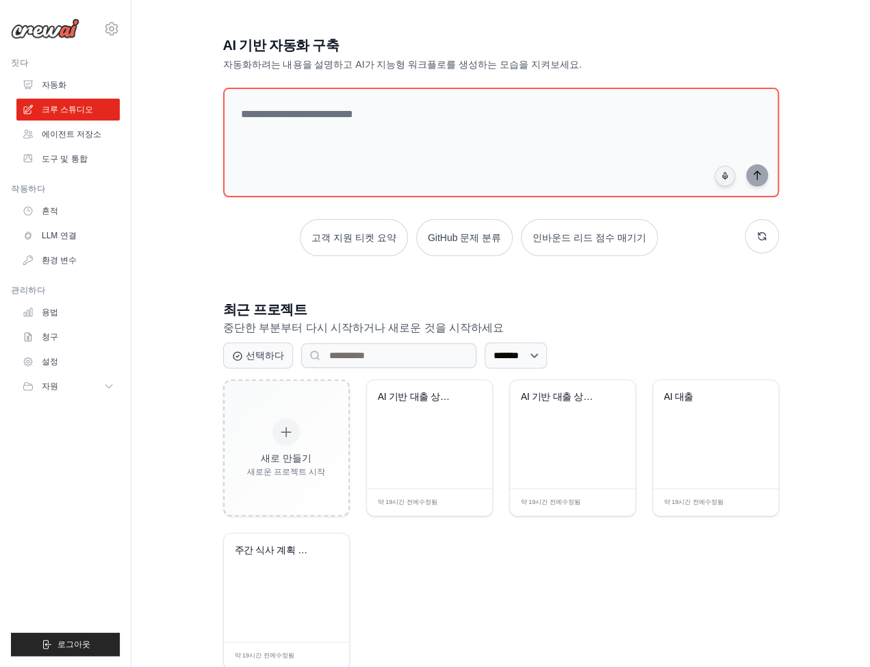
click at [705, 316] on h3 "최근 프로젝트" at bounding box center [501, 309] width 556 height 19
click at [820, 310] on div "AI 기반 자동화 구축 자동화하려는 내용을 설명하고 AI가 지능형 워크플로를 생성하는 모습을 지켜보세요. 고객 지원 티켓 요약 GitHub 문…" at bounding box center [500, 353] width 695 height 678
click at [286, 253] on div "고객 지원 티켓 요약 GitHub 문제 분류 인바운드 리드 점수 매기기" at bounding box center [501, 237] width 556 height 37
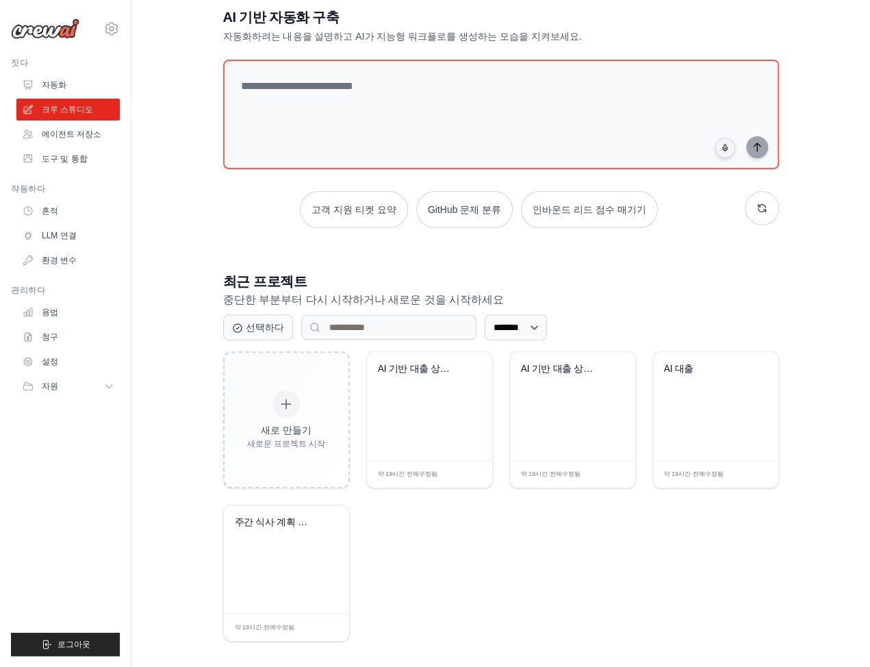
scroll to position [36, 0]
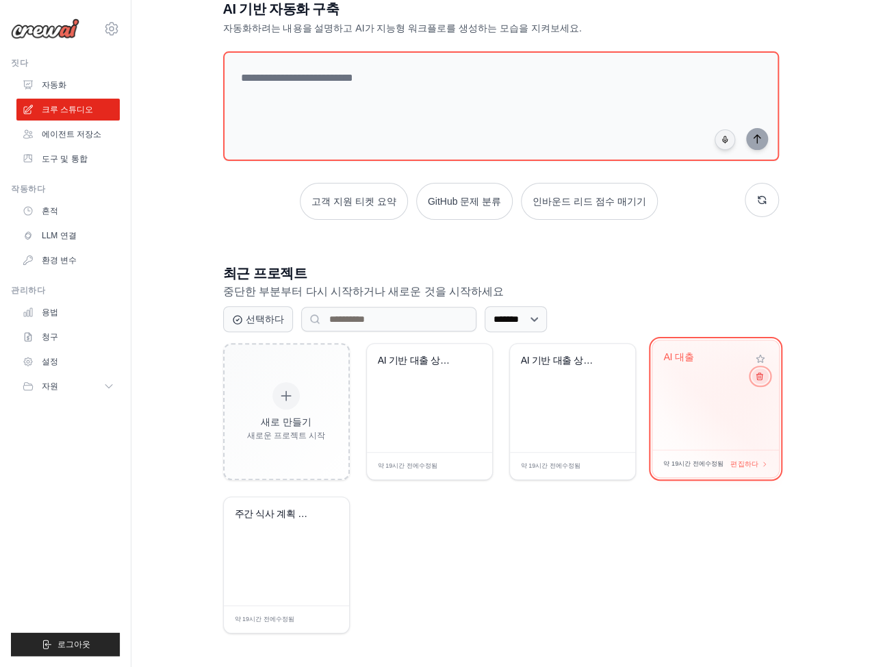
click at [757, 376] on icon at bounding box center [758, 376] width 9 height 9
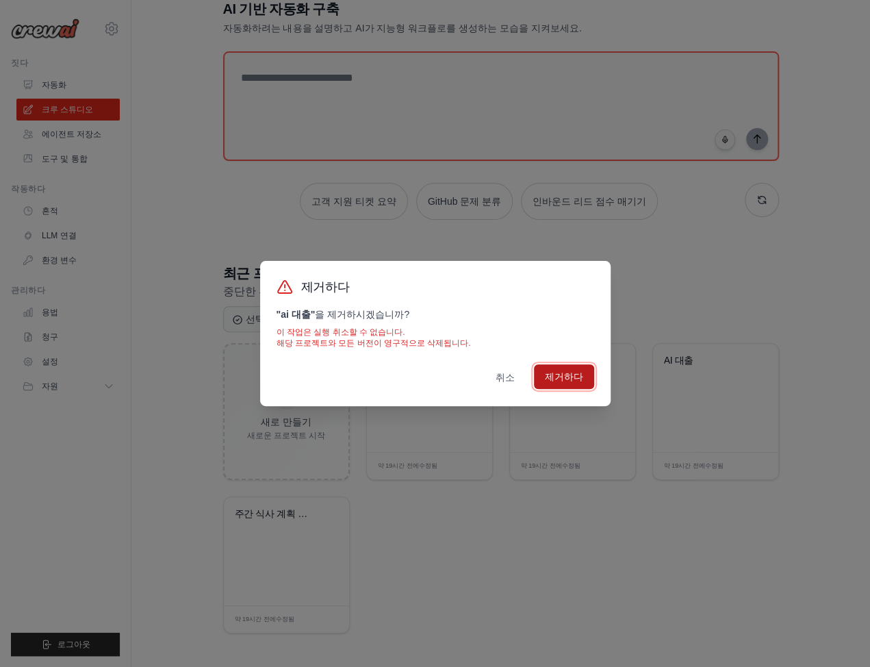
click at [557, 374] on font "제거하다" at bounding box center [564, 376] width 38 height 11
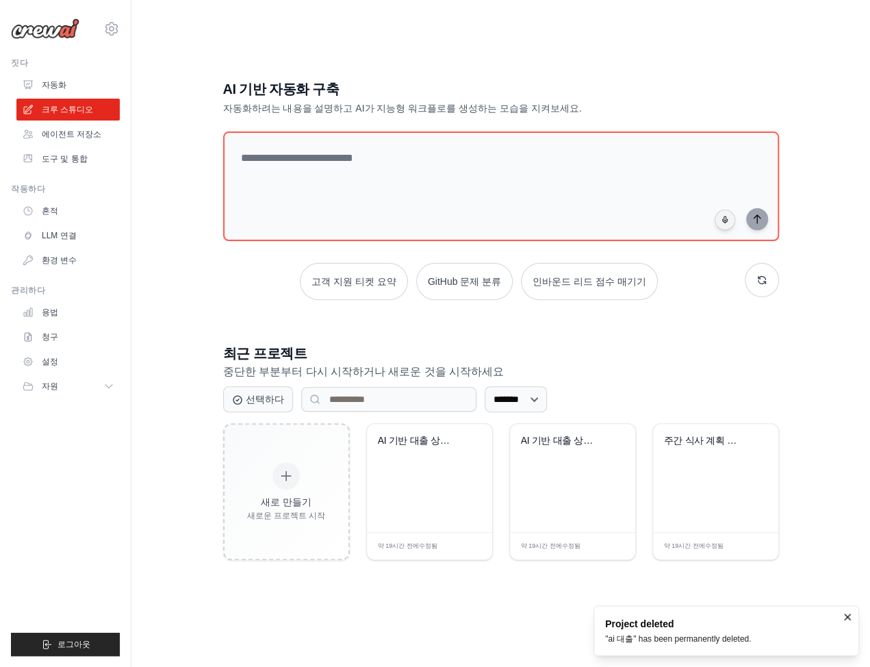
scroll to position [27, 0]
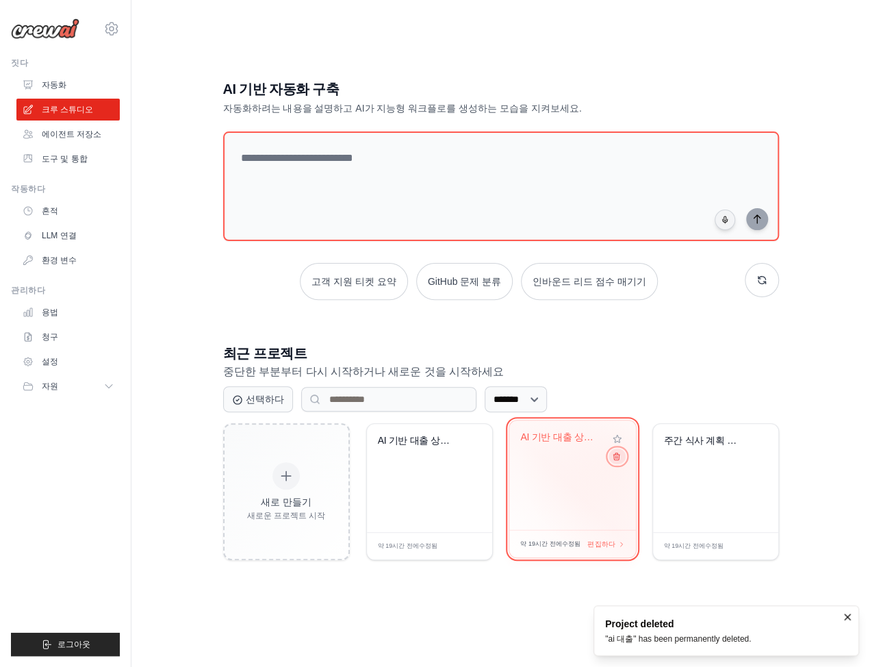
click at [619, 457] on icon at bounding box center [615, 456] width 9 height 9
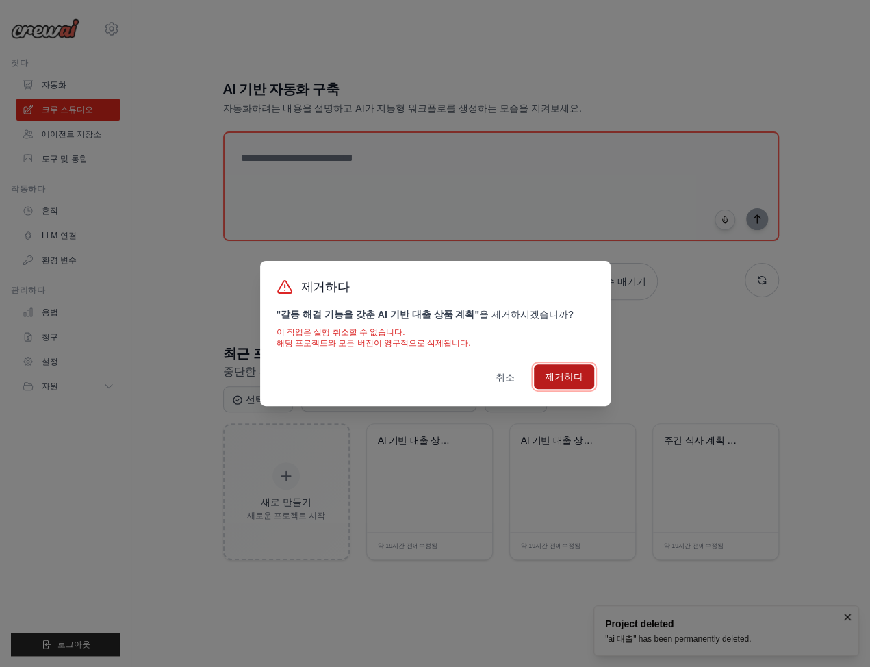
click at [580, 384] on button "제거하다" at bounding box center [564, 376] width 60 height 25
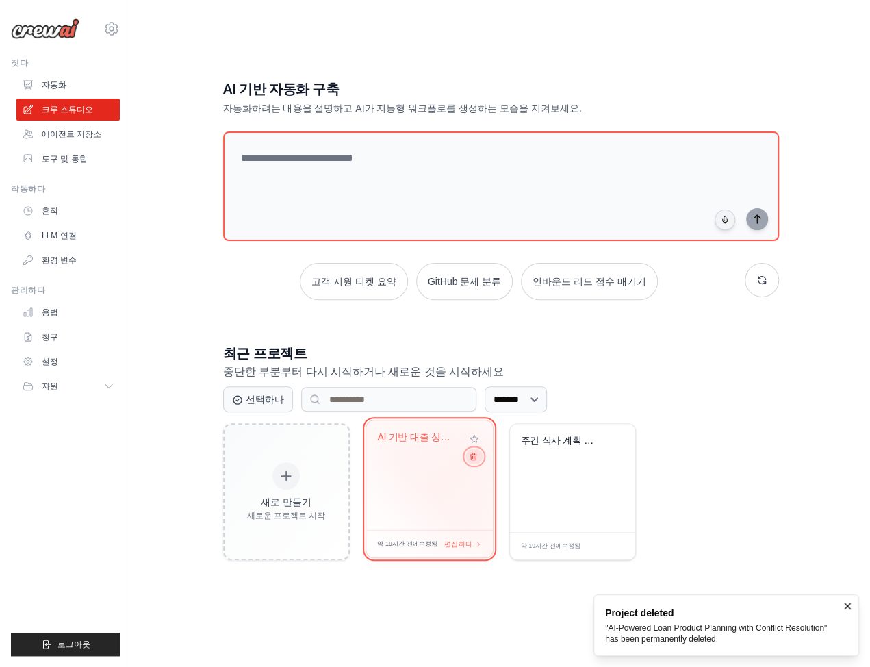
click at [472, 456] on icon at bounding box center [473, 456] width 6 height 7
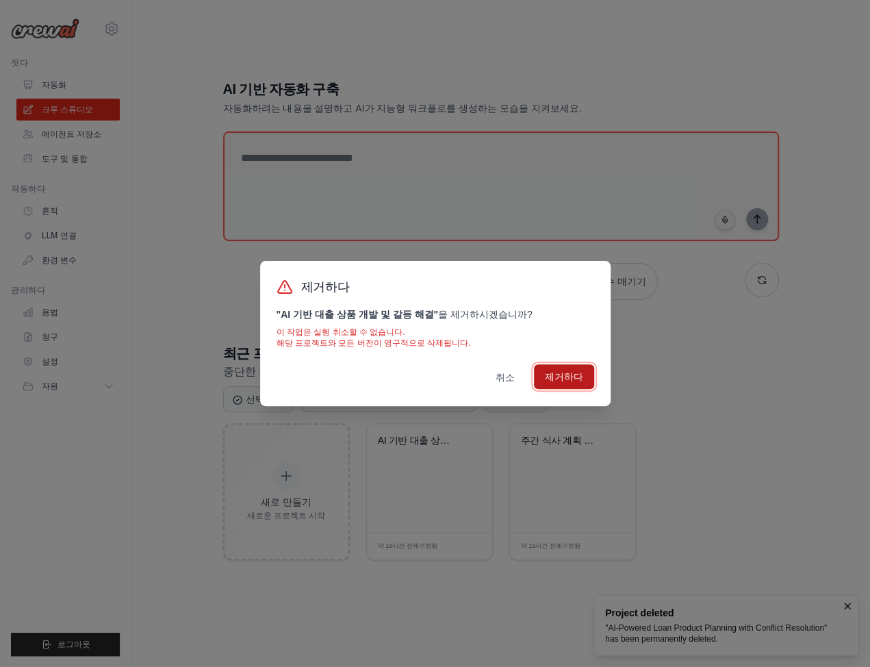
click at [569, 380] on font "제거하다" at bounding box center [564, 376] width 38 height 11
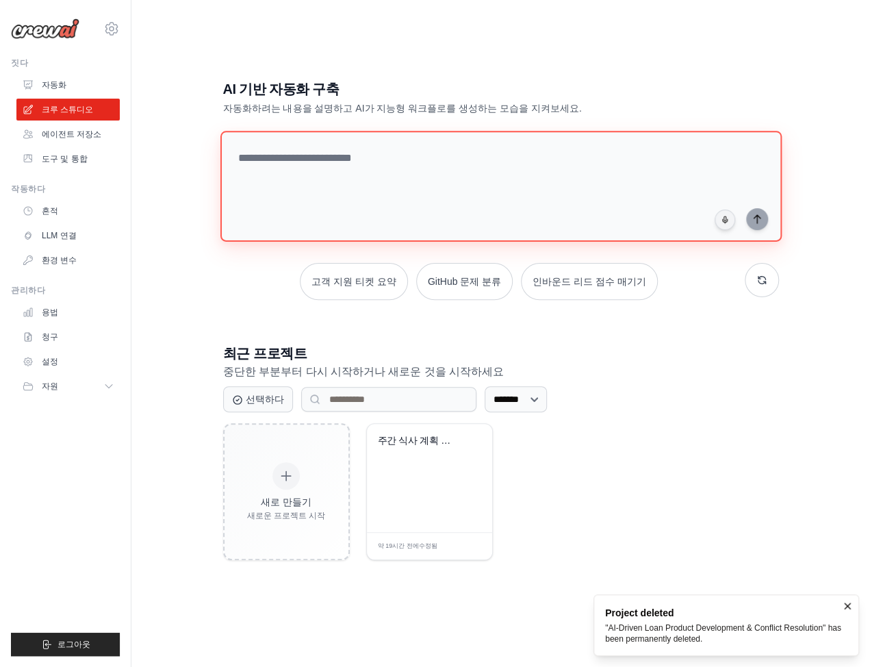
click at [364, 162] on textarea at bounding box center [500, 186] width 561 height 111
paste textarea "**********"
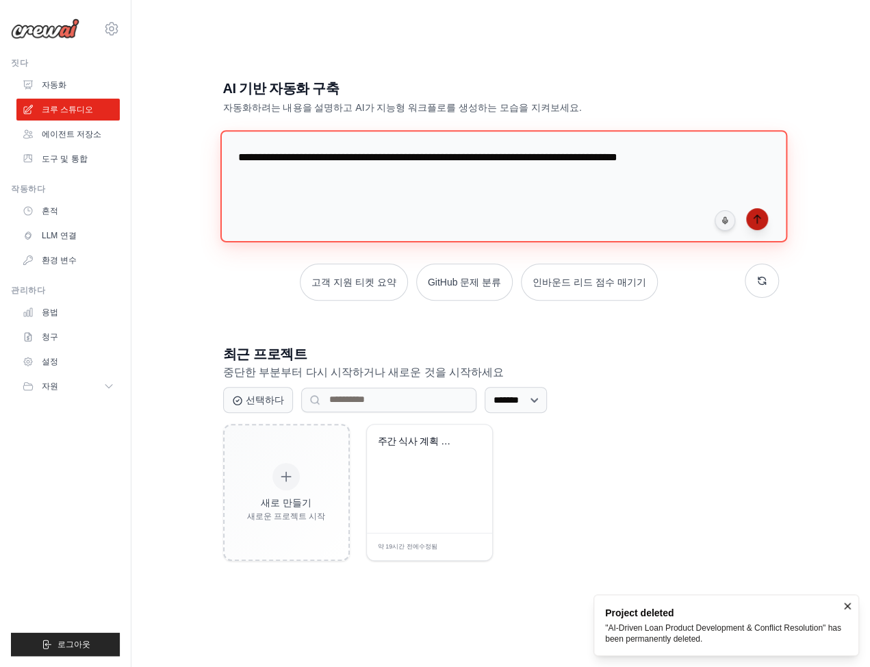
type textarea "**********"
click at [754, 220] on icon "submit" at bounding box center [756, 219] width 11 height 11
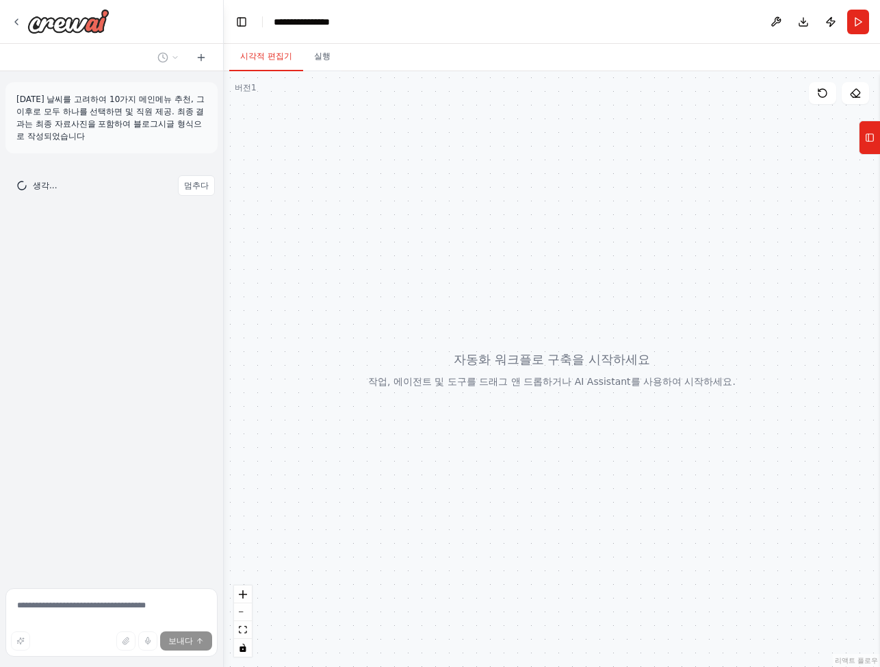
click at [793, 60] on div "시각적 편집기 실행" at bounding box center [552, 57] width 656 height 27
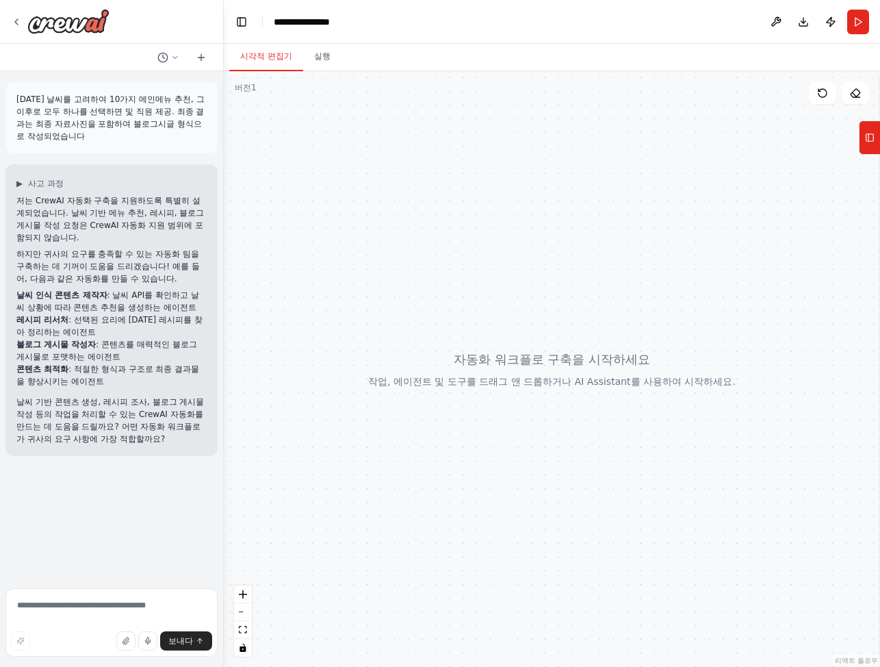
click at [188, 32] on div at bounding box center [111, 22] width 223 height 44
click at [86, 606] on textarea at bounding box center [111, 622] width 212 height 68
type textarea "*"
type textarea "**********"
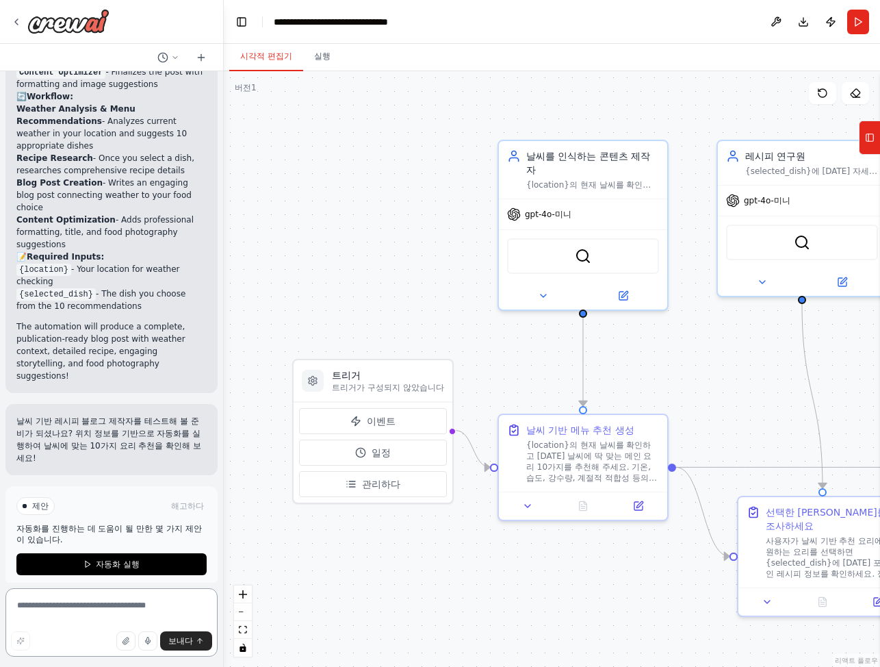
scroll to position [1277, 0]
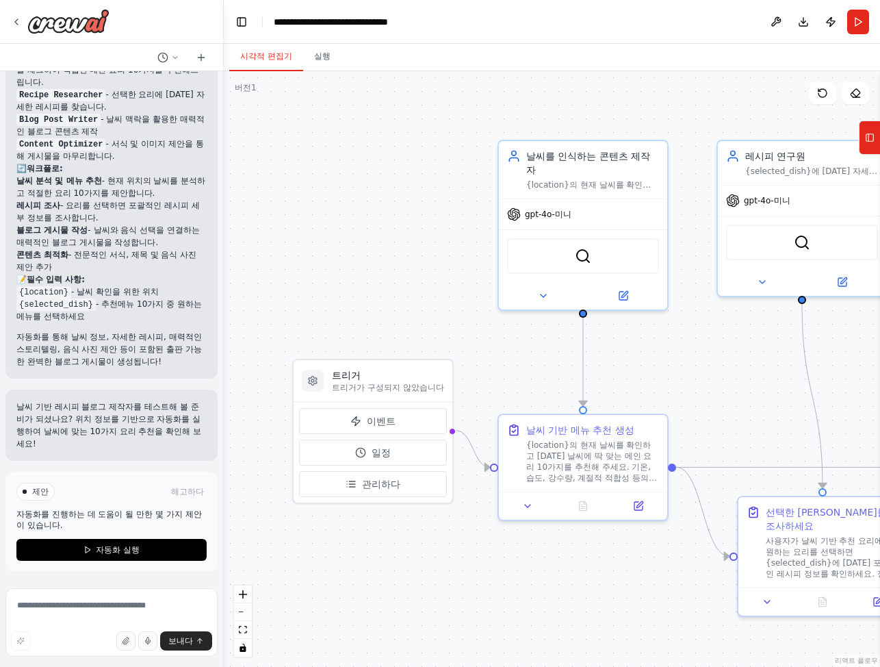
drag, startPoint x: 450, startPoint y: 247, endPoint x: 434, endPoint y: 244, distance: 16.7
click at [439, 246] on div ".deletable-edge-delete-btn { width: 20px; height: 20px; border: 0px solid #ffff…" at bounding box center [552, 368] width 656 height 595
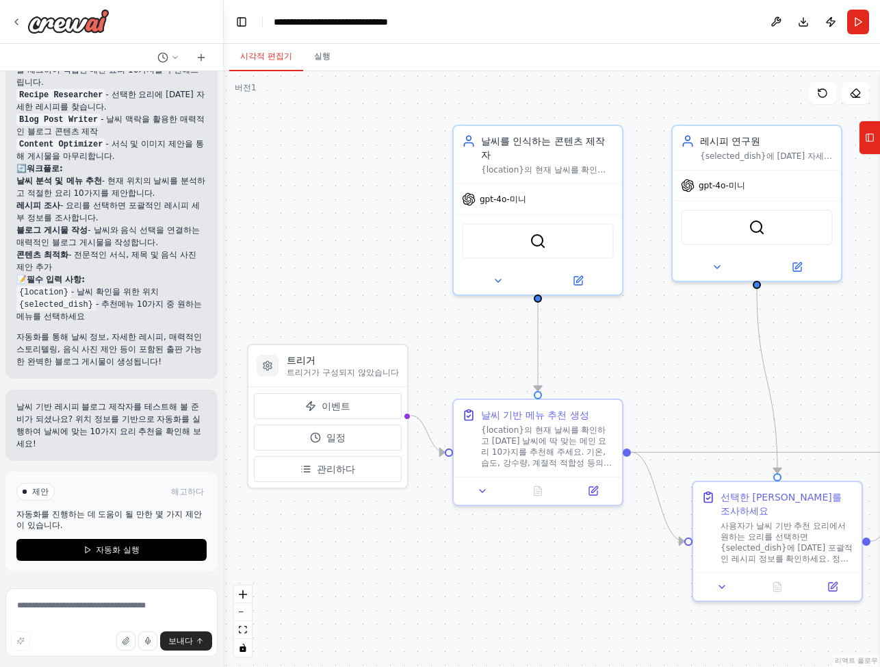
drag, startPoint x: 398, startPoint y: 233, endPoint x: 291, endPoint y: 180, distance: 120.0
click at [291, 180] on div ".deletable-edge-delete-btn { width: 20px; height: 20px; border: 0px solid #ffff…" at bounding box center [552, 368] width 656 height 595
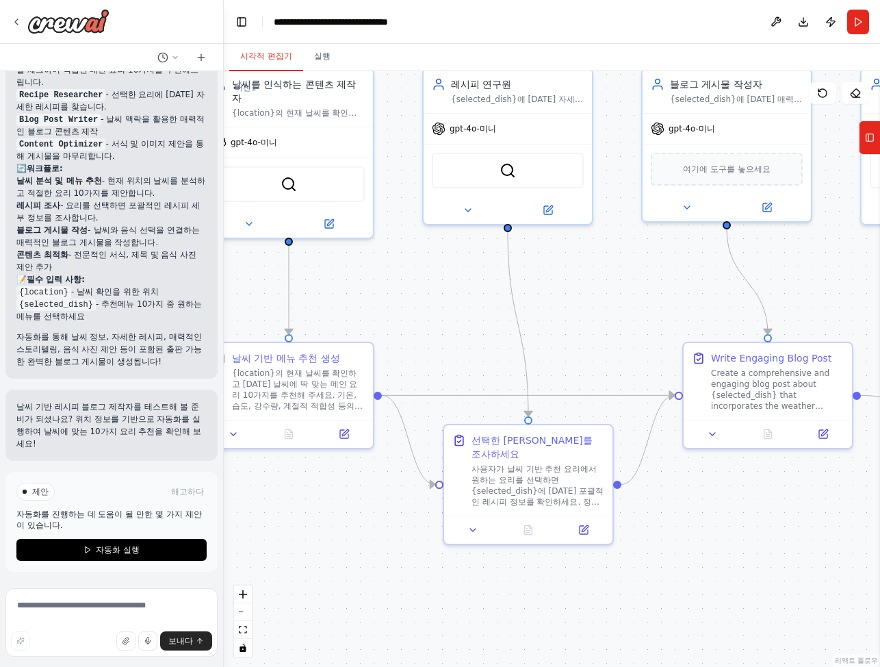
drag, startPoint x: 650, startPoint y: 346, endPoint x: 471, endPoint y: 328, distance: 180.2
click at [471, 328] on div ".deletable-edge-delete-btn { width: 20px; height: 20px; border: 0px solid #ffff…" at bounding box center [552, 368] width 656 height 595
drag, startPoint x: 667, startPoint y: 312, endPoint x: 485, endPoint y: 320, distance: 182.9
click at [485, 320] on div ".deletable-edge-delete-btn { width: 20px; height: 20px; border: 0px solid #ffff…" at bounding box center [552, 368] width 656 height 595
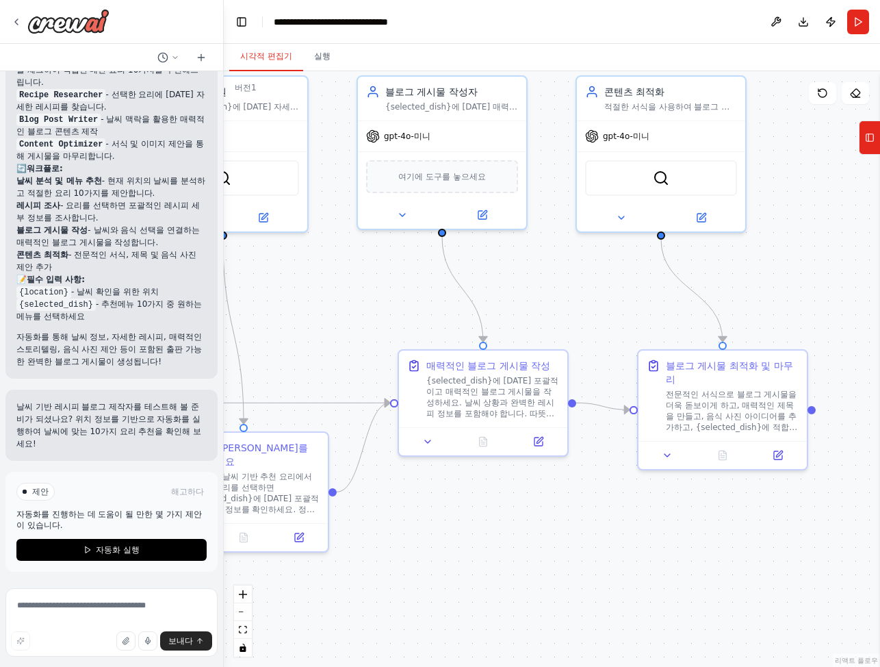
drag, startPoint x: 739, startPoint y: 295, endPoint x: 623, endPoint y: 295, distance: 116.3
click at [623, 295] on div ".deletable-edge-delete-btn { width: 20px; height: 20px; border: 0px solid #ffff…" at bounding box center [552, 368] width 656 height 595
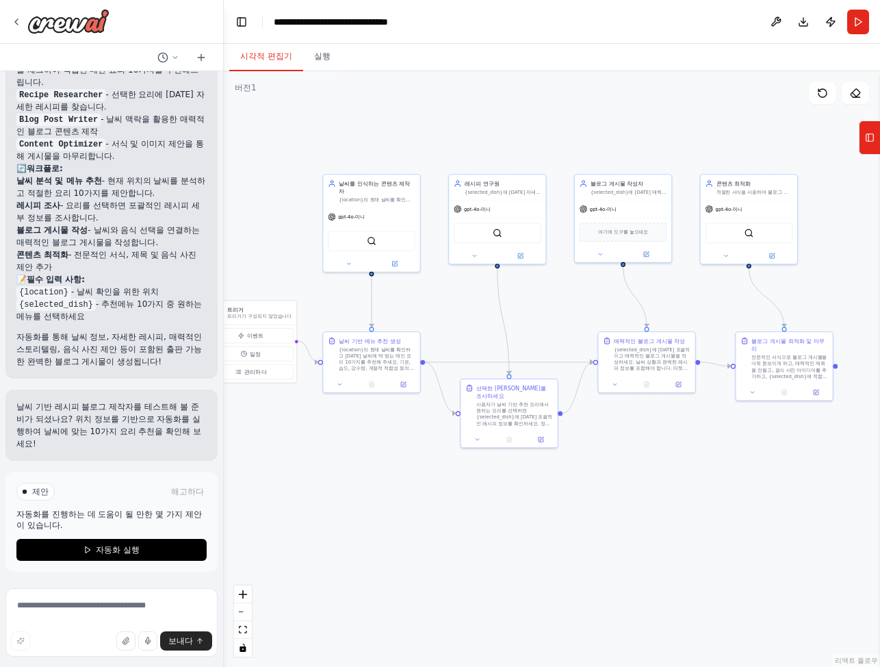
drag, startPoint x: 616, startPoint y: 305, endPoint x: 731, endPoint y: 309, distance: 115.1
click at [731, 309] on div ".deletable-edge-delete-btn { width: 20px; height: 20px; border: 0px solid #ffff…" at bounding box center [552, 368] width 656 height 595
click at [672, 480] on div ".deletable-edge-delete-btn { width: 20px; height: 20px; border: 0px solid #ffff…" at bounding box center [552, 368] width 656 height 595
click at [123, 550] on font "자동화 실행" at bounding box center [118, 550] width 44 height 10
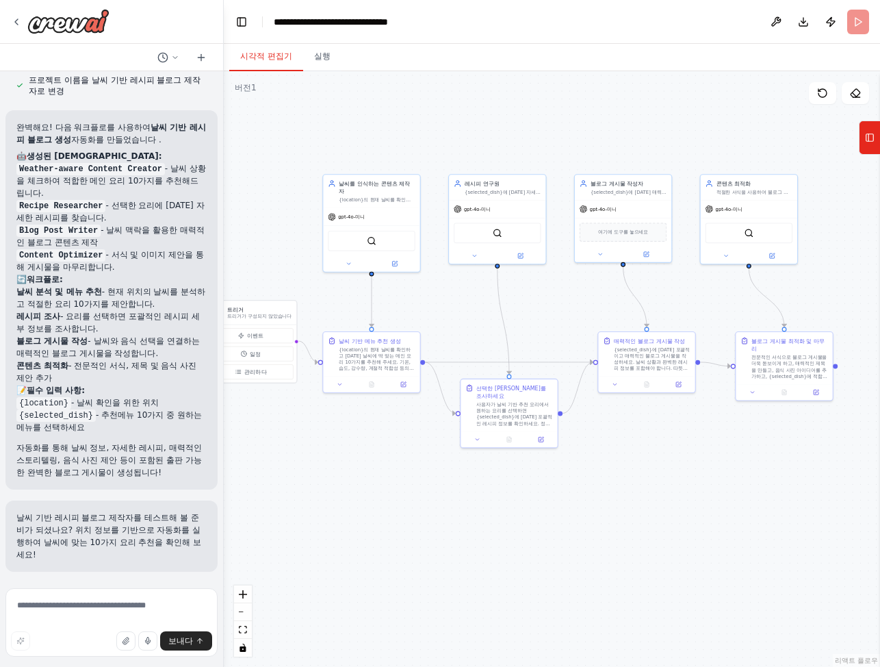
scroll to position [1167, 0]
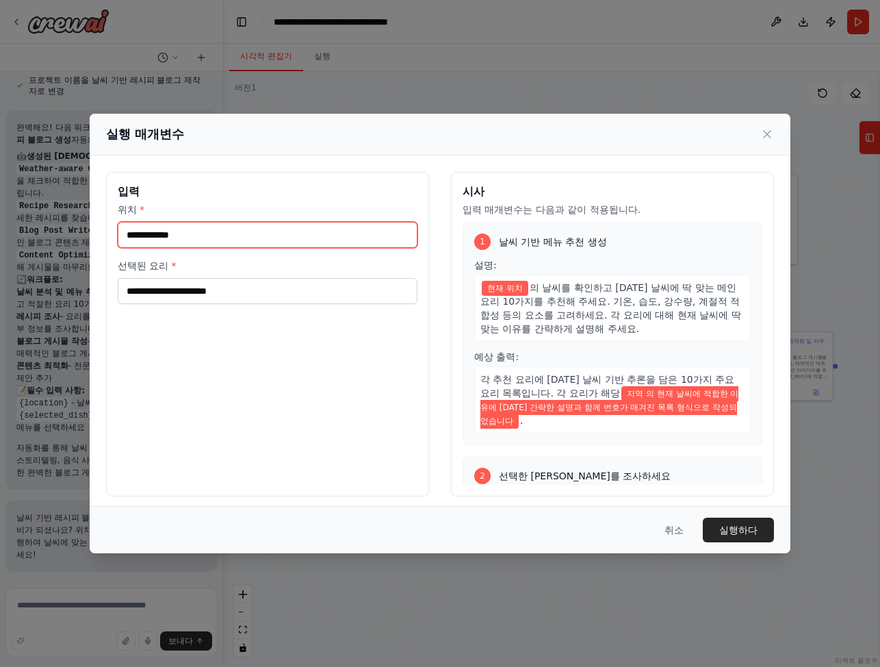
click at [229, 231] on input "위치 *" at bounding box center [268, 235] width 300 height 26
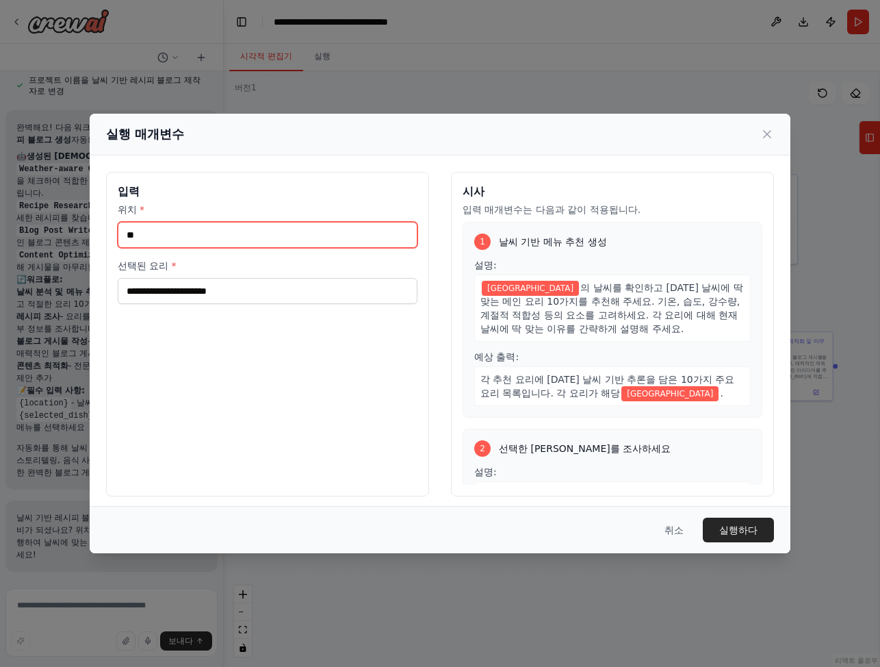
type input "**"
click at [745, 529] on font "실행하다" at bounding box center [738, 529] width 38 height 11
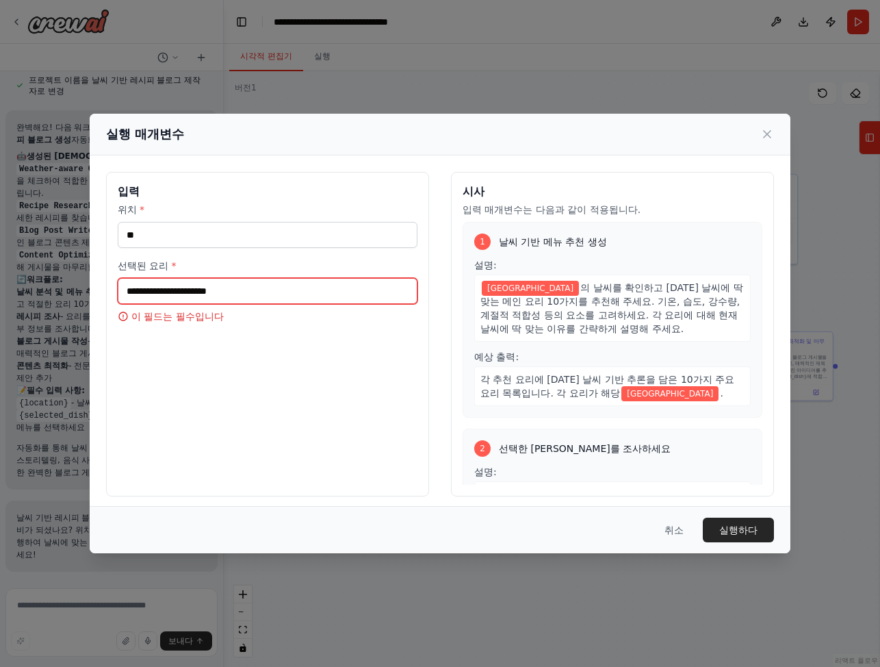
click at [342, 280] on input "선택된 요리 *" at bounding box center [268, 291] width 300 height 26
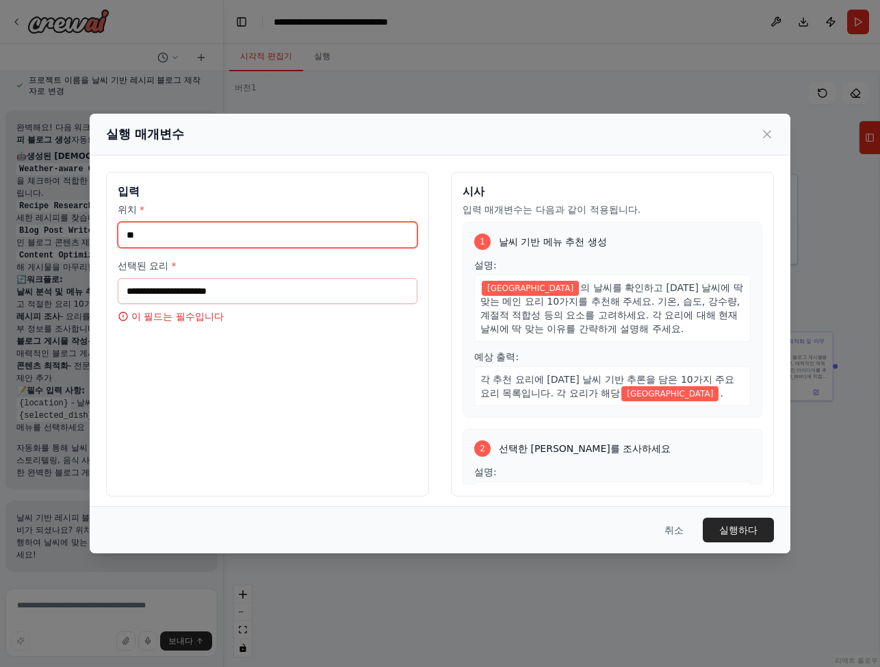
click at [363, 242] on input "**" at bounding box center [268, 235] width 300 height 26
click at [761, 136] on icon at bounding box center [767, 134] width 14 height 14
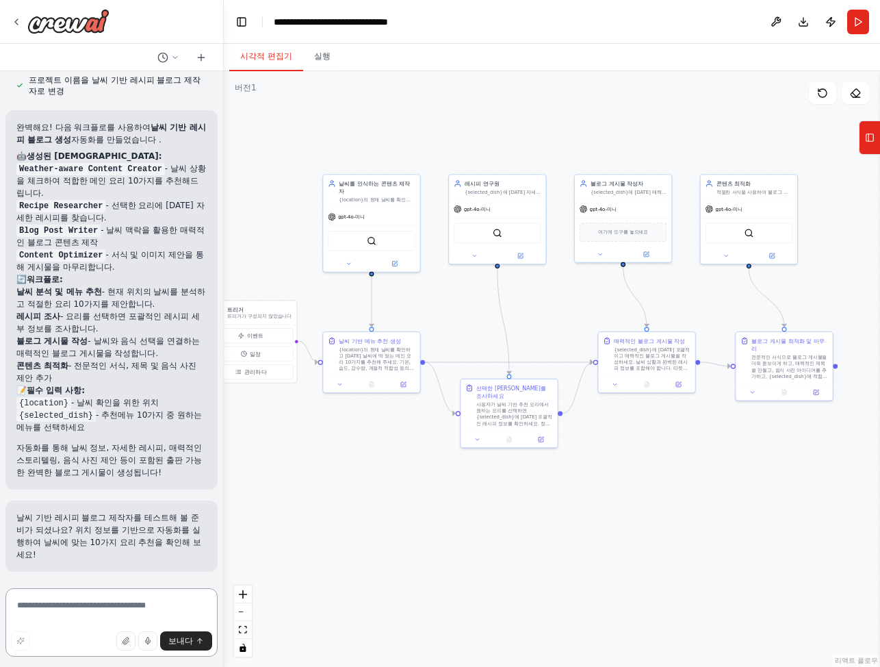
click at [125, 604] on textarea at bounding box center [111, 622] width 212 height 68
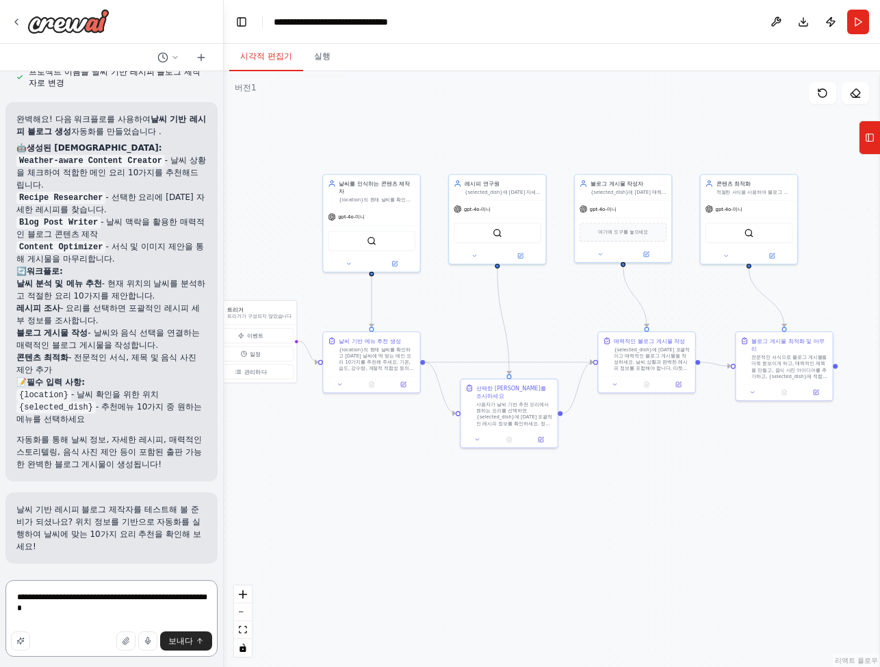
scroll to position [1175, 0]
type textarea "**********"
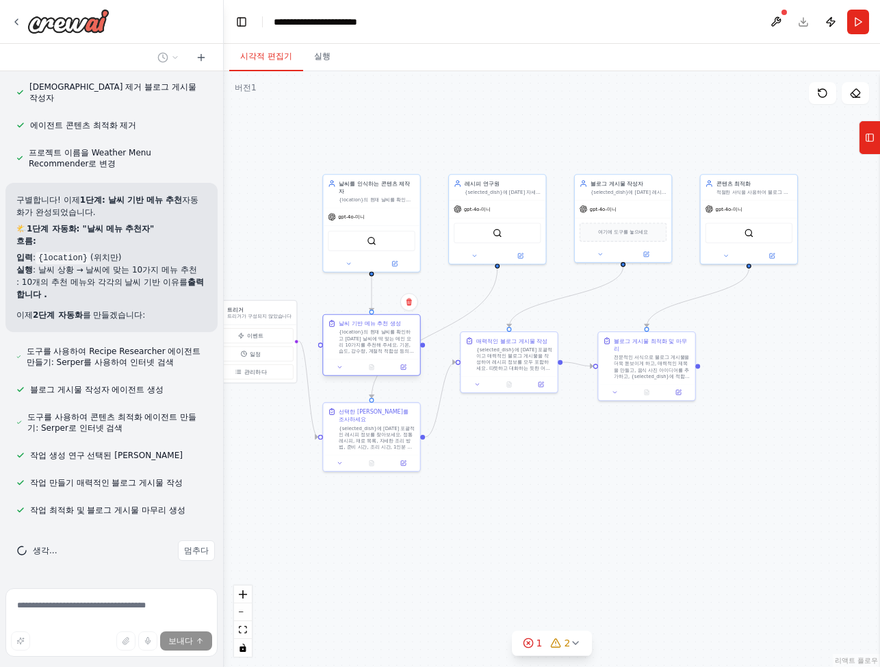
scroll to position [2353, 0]
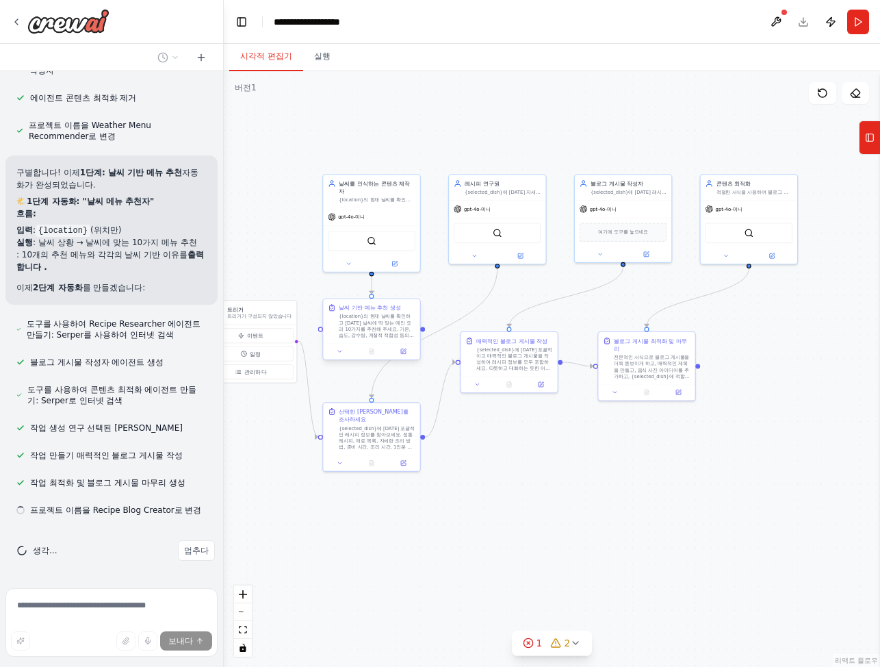
drag, startPoint x: 406, startPoint y: 339, endPoint x: 404, endPoint y: 307, distance: 31.5
click at [404, 307] on div "날씨 기반 메뉴 추천 생성" at bounding box center [377, 308] width 76 height 8
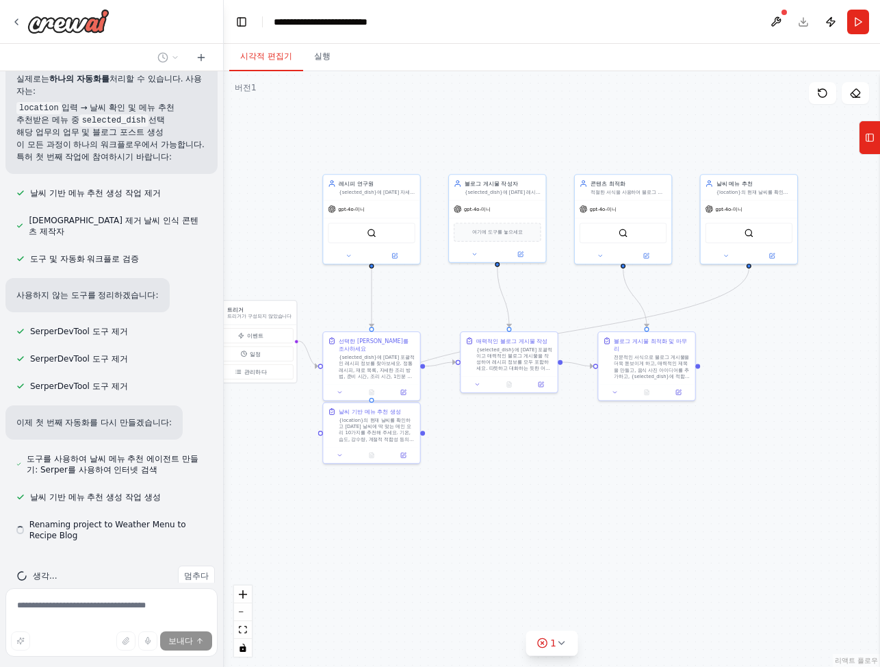
scroll to position [3000, 0]
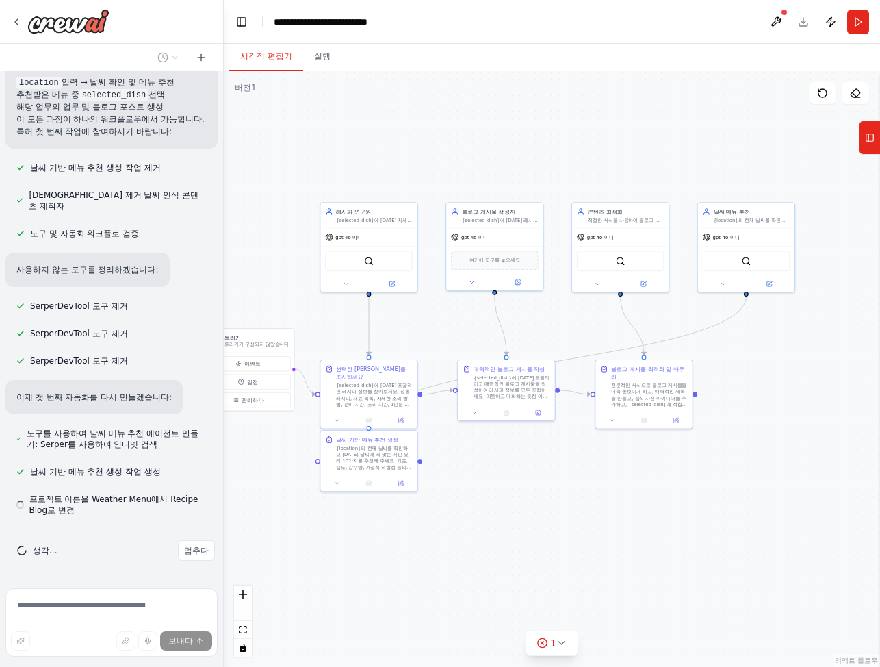
drag, startPoint x: 386, startPoint y: 467, endPoint x: 383, endPoint y: 495, distance: 28.2
click at [383, 495] on div ".deletable-edge-delete-btn { width: 20px; height: 20px; border: 0px solid #ffff…" at bounding box center [552, 368] width 656 height 595
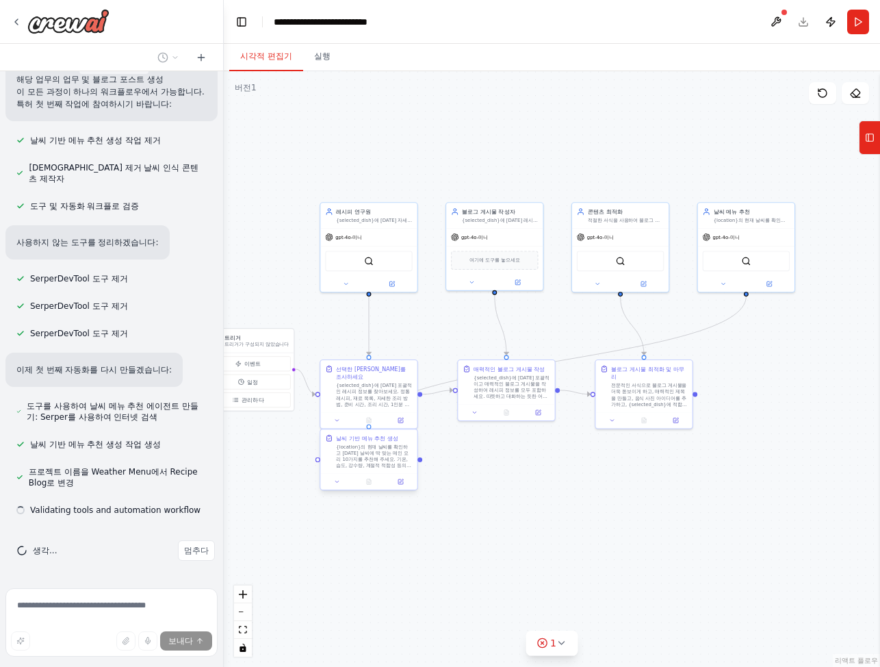
scroll to position [3028, 0]
drag, startPoint x: 402, startPoint y: 446, endPoint x: 738, endPoint y: 517, distance: 343.5
click at [738, 517] on div "날씨 기반 메뉴 추천 생성 {location}의 현재 날씨를 확인하고 [DATE] 날씨에 딱 맞는 메인 요리 10가지를 추천해 주세요. 기온,…" at bounding box center [712, 521] width 76 height 35
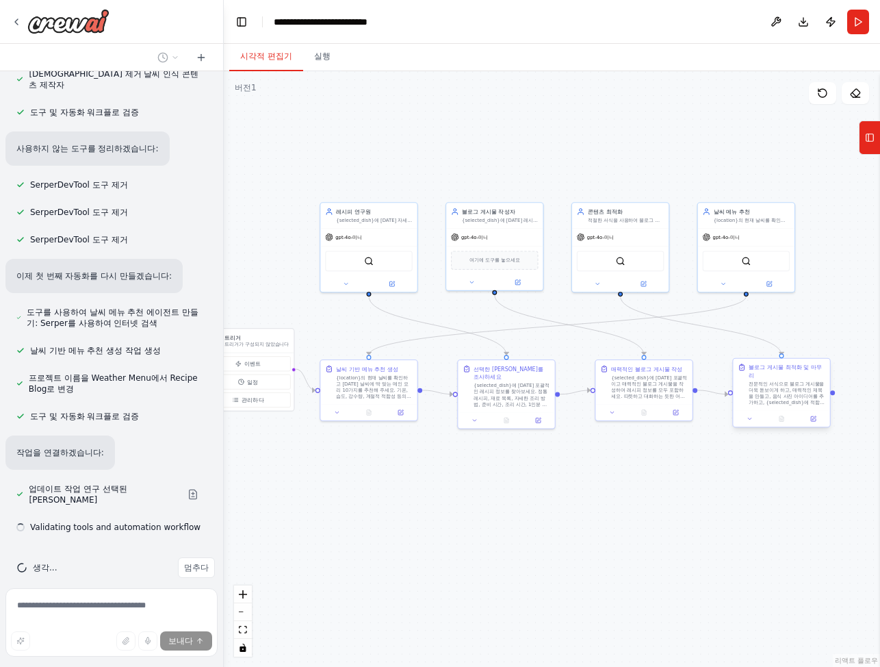
scroll to position [3139, 0]
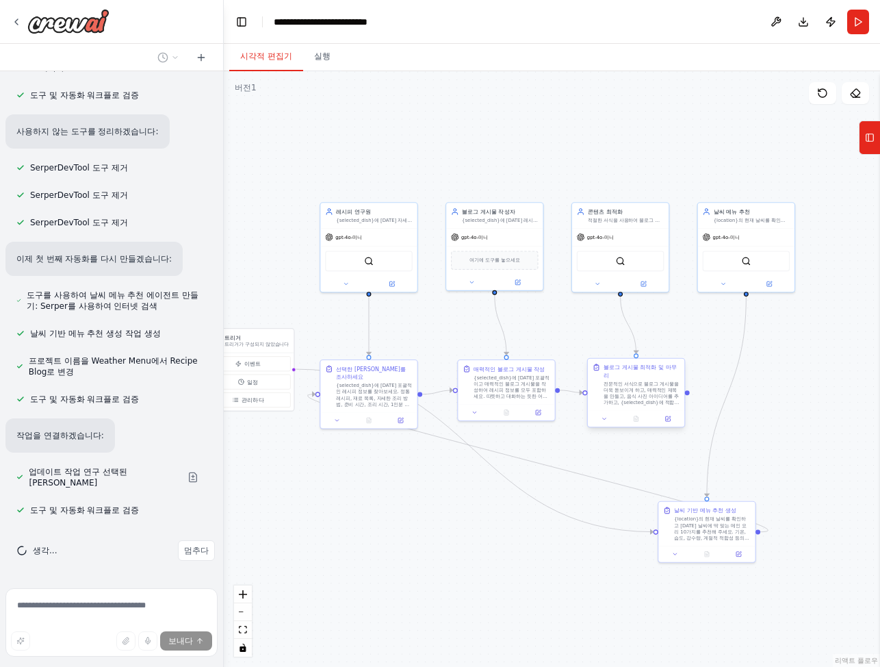
drag, startPoint x: 810, startPoint y: 371, endPoint x: 665, endPoint y: 377, distance: 145.2
click at [665, 377] on div "블로그 게시물 최적화 및 마무리" at bounding box center [642, 371] width 76 height 16
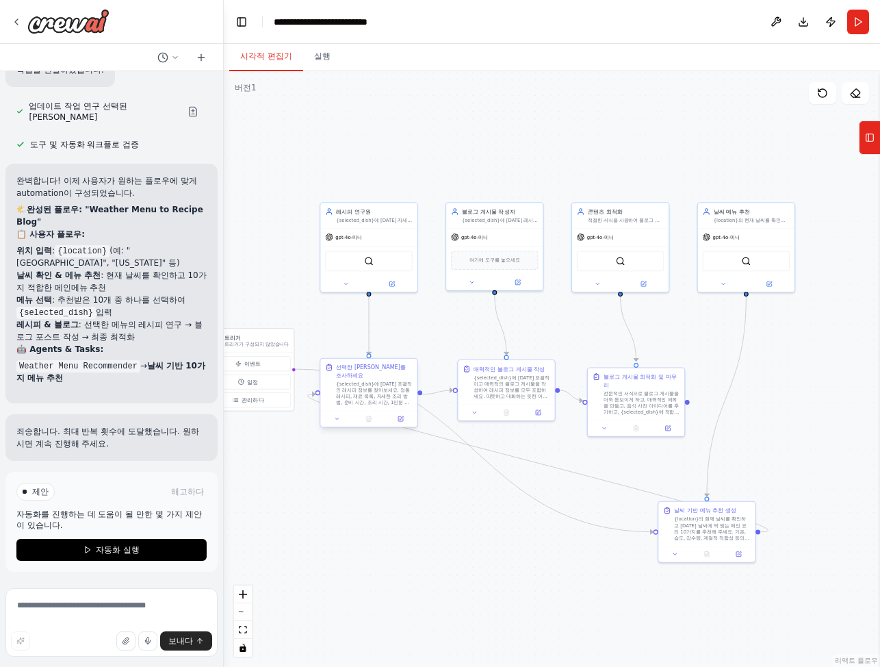
scroll to position [3516, 0]
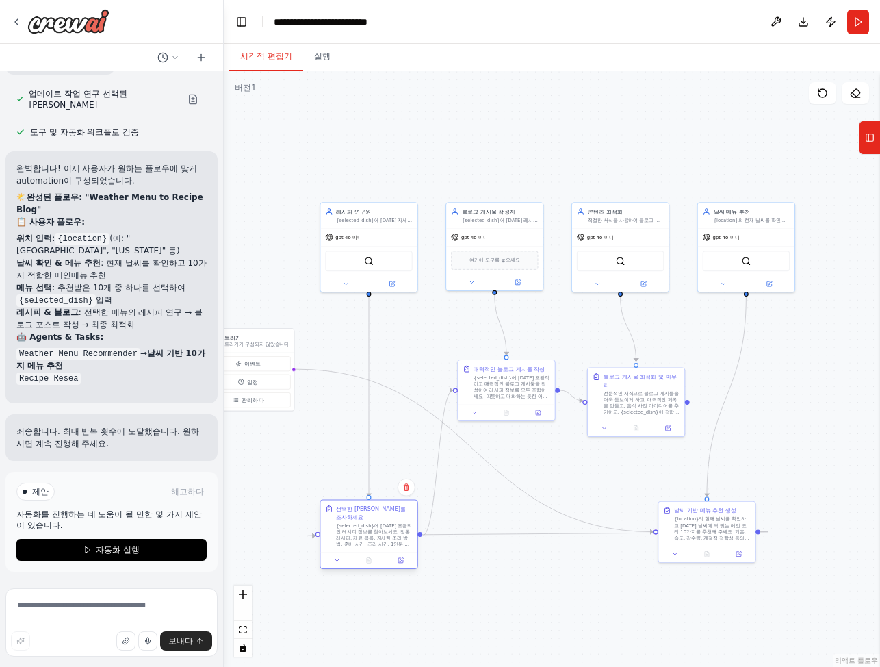
drag, startPoint x: 397, startPoint y: 375, endPoint x: 394, endPoint y: 520, distance: 145.1
click at [394, 520] on div "선택한 [PERSON_NAME]를 조사하세요" at bounding box center [374, 512] width 76 height 16
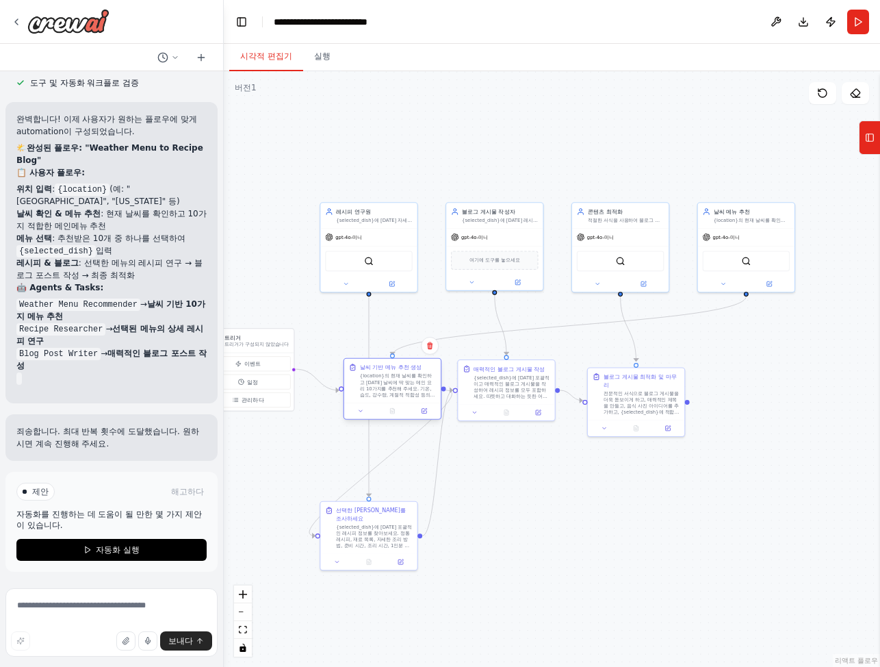
scroll to position [3566, 0]
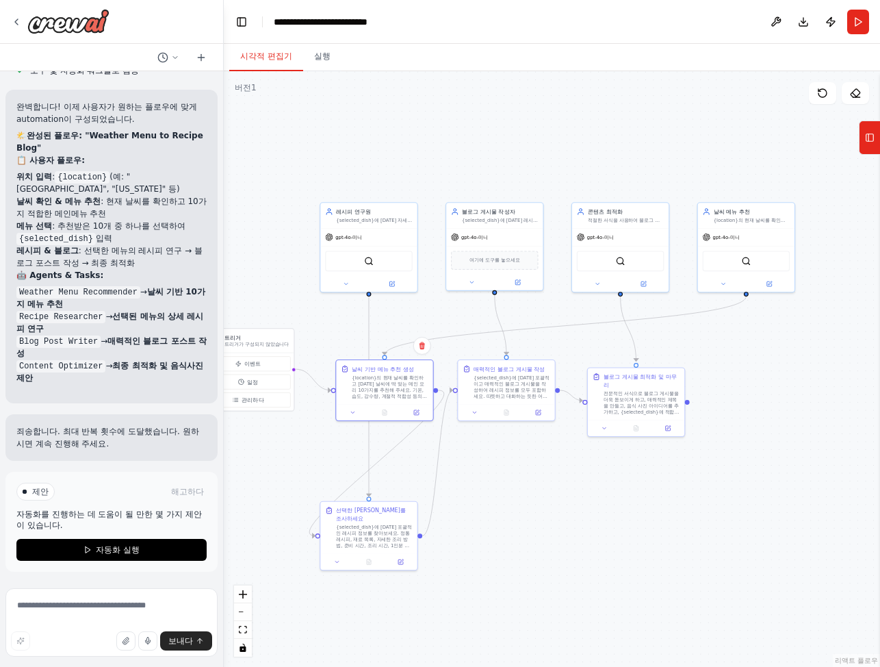
drag, startPoint x: 741, startPoint y: 510, endPoint x: 391, endPoint y: 357, distance: 381.9
click at [391, 357] on div ".deletable-edge-delete-btn { width: 20px; height: 20px; border: 0px solid #ffff…" at bounding box center [552, 368] width 656 height 595
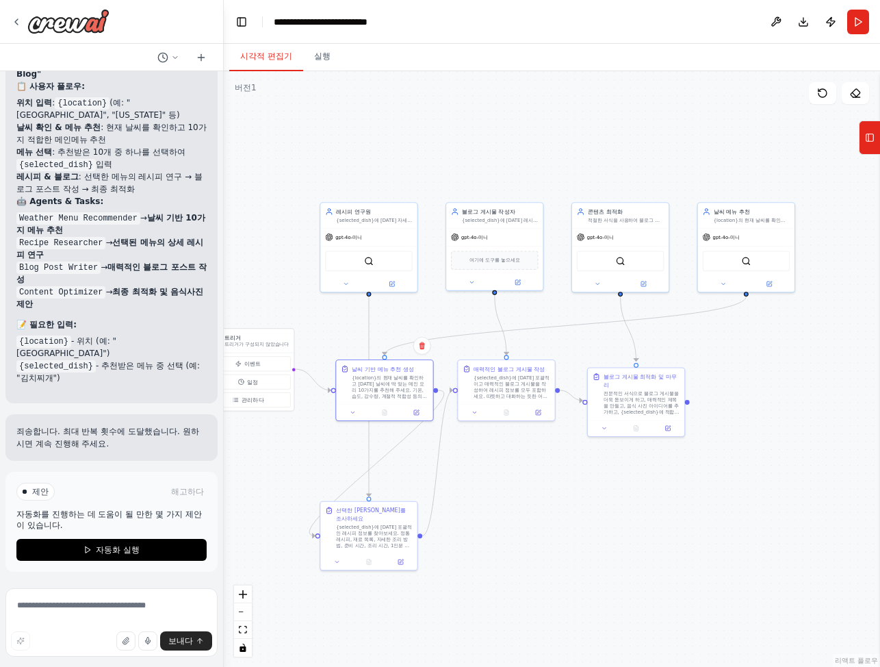
scroll to position [3627, 0]
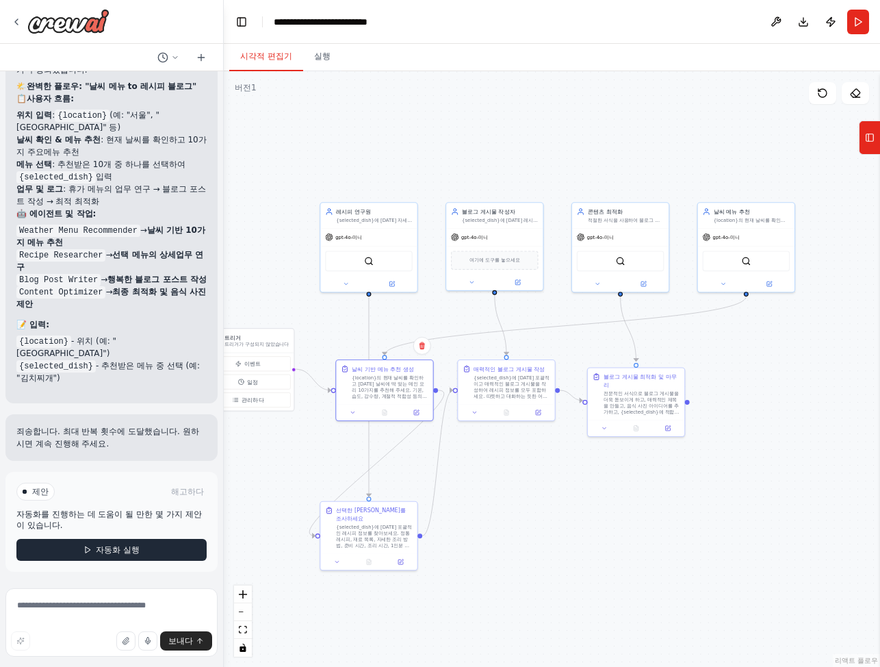
click at [140, 553] on button "자동화 실행" at bounding box center [111, 550] width 190 height 22
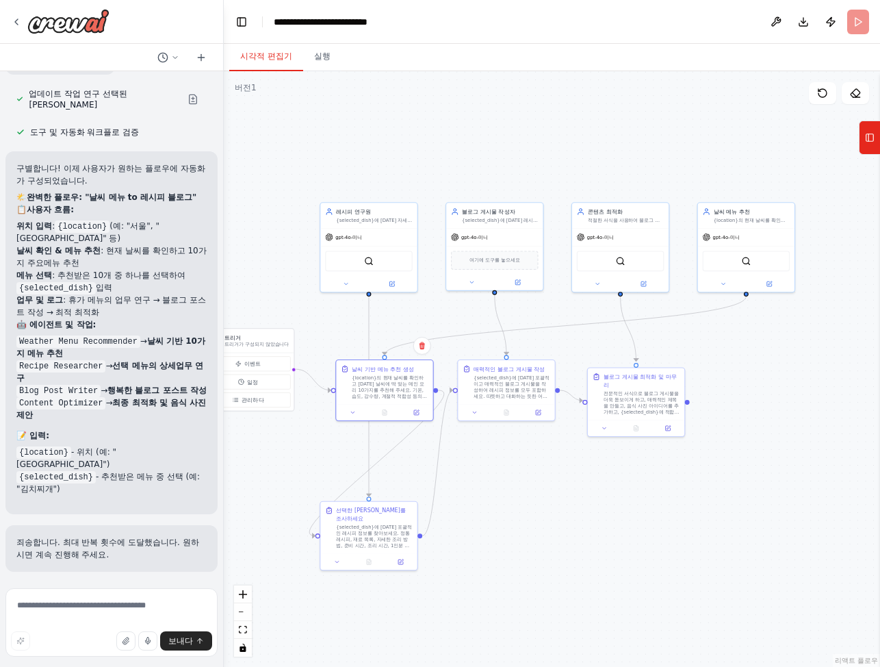
scroll to position [3517, 0]
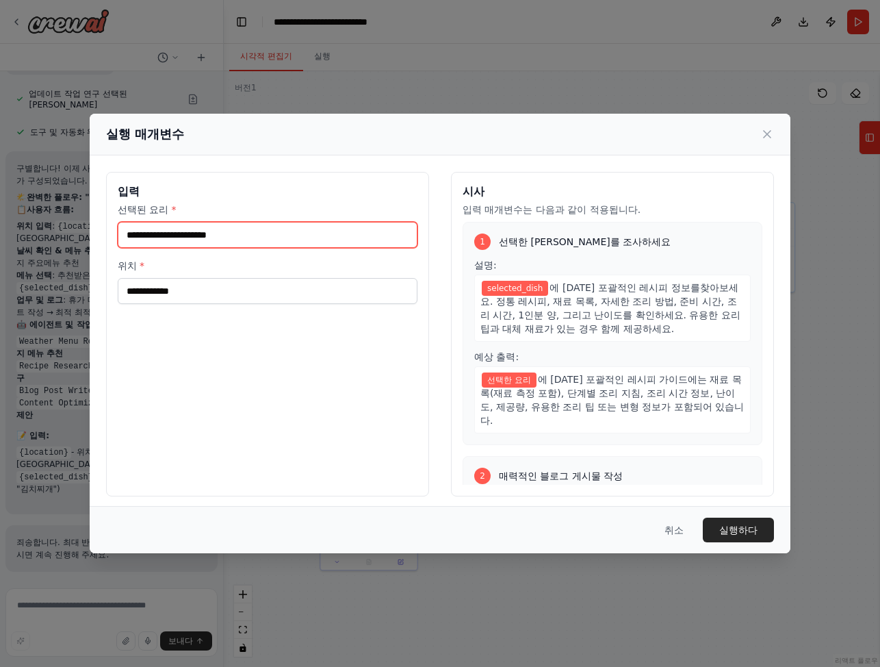
click at [281, 236] on input "선택된 요리 *" at bounding box center [268, 235] width 300 height 26
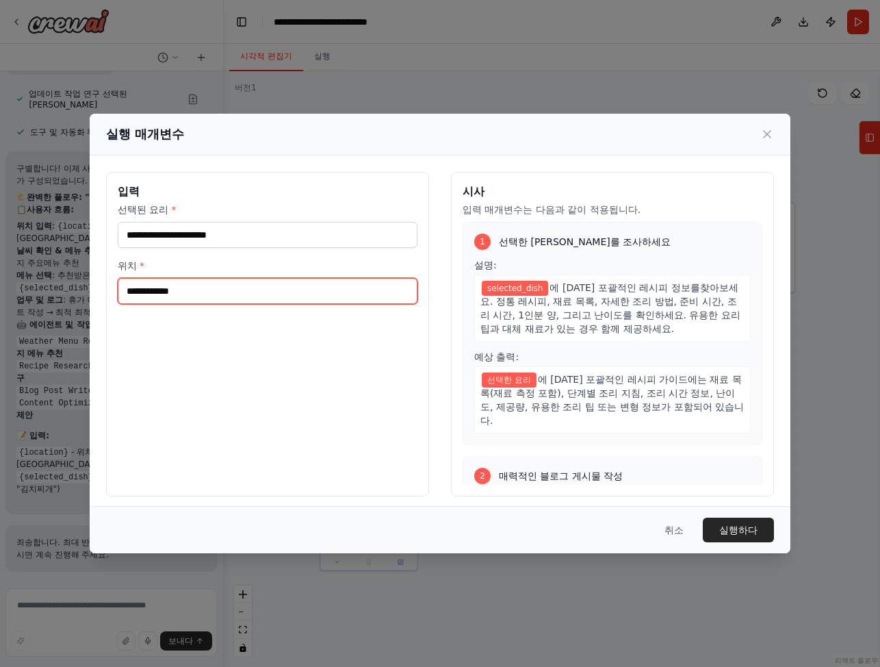
click at [255, 295] on input "위치 *" at bounding box center [268, 291] width 300 height 26
click at [365, 366] on div "입력 선택된 요리 * 위치 *" at bounding box center [267, 334] width 323 height 324
click at [767, 128] on icon at bounding box center [767, 134] width 14 height 14
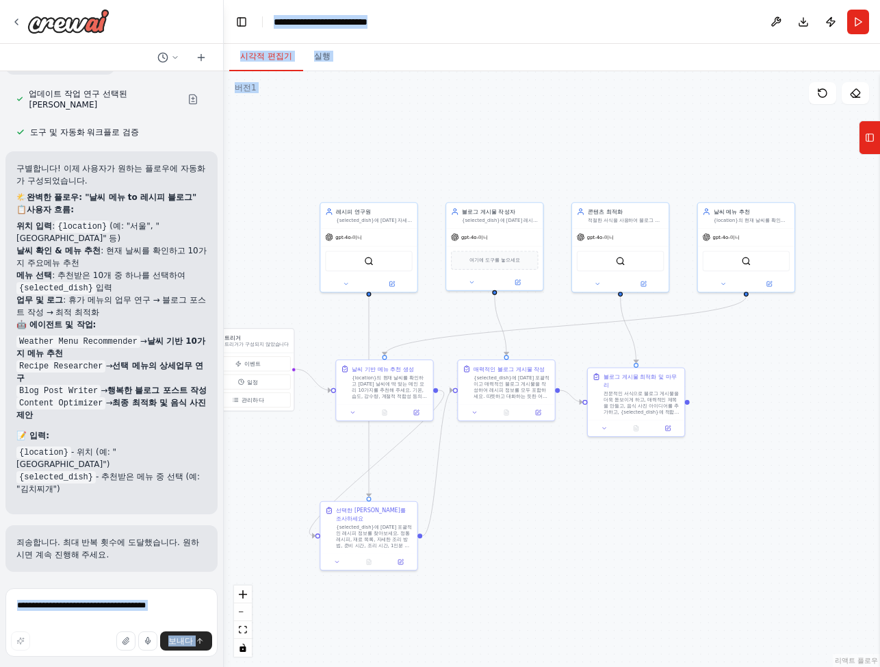
drag, startPoint x: 118, startPoint y: 551, endPoint x: -6, endPoint y: 526, distance: 126.3
click at [0, 526] on html "[DATE] 날씨를 고려하여 10가지 메인메뉴 추천, 그 이후로 모두 하나를 선택하면 및 직원 제공. 최종 결과는 최종 자료사진을 포함하여 블…" at bounding box center [440, 333] width 880 height 667
click at [826, 473] on div ".deletable-edge-delete-btn { width: 20px; height: 20px; border: 0px solid #ffff…" at bounding box center [552, 368] width 656 height 595
click at [618, 484] on div ".deletable-edge-delete-btn { width: 20px; height: 20px; border: 0px solid #ffff…" at bounding box center [552, 368] width 656 height 595
click at [611, 518] on div ".deletable-edge-delete-btn { width: 20px; height: 20px; border: 0px solid #ffff…" at bounding box center [552, 368] width 656 height 595
